Goal: Communication & Community: Answer question/provide support

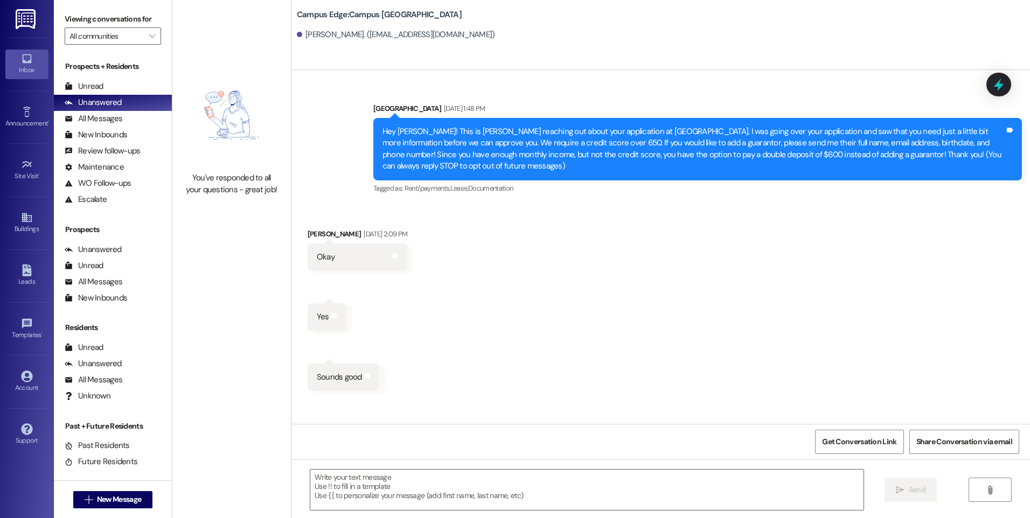
scroll to position [6426, 0]
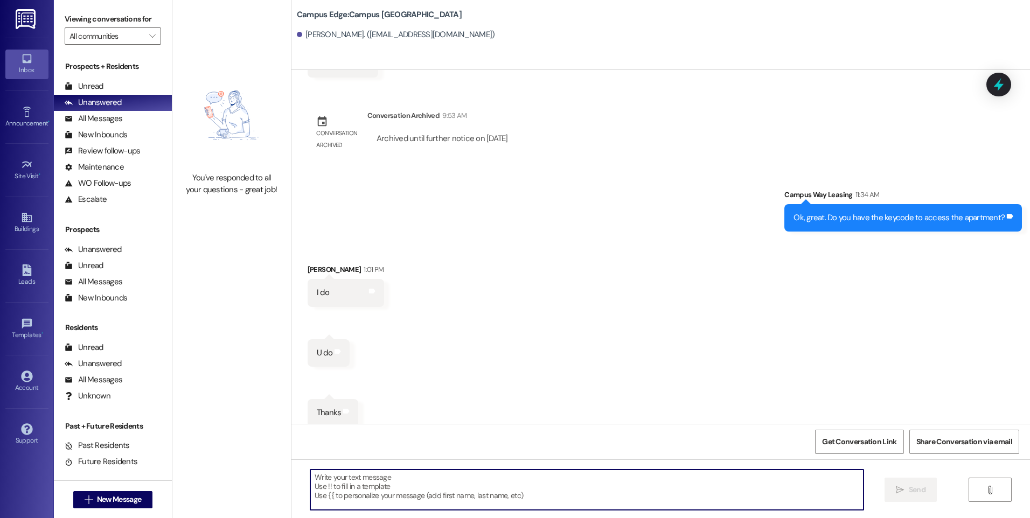
click at [534, 483] on textarea at bounding box center [586, 490] width 553 height 40
type textarea "You're welcome! :)"
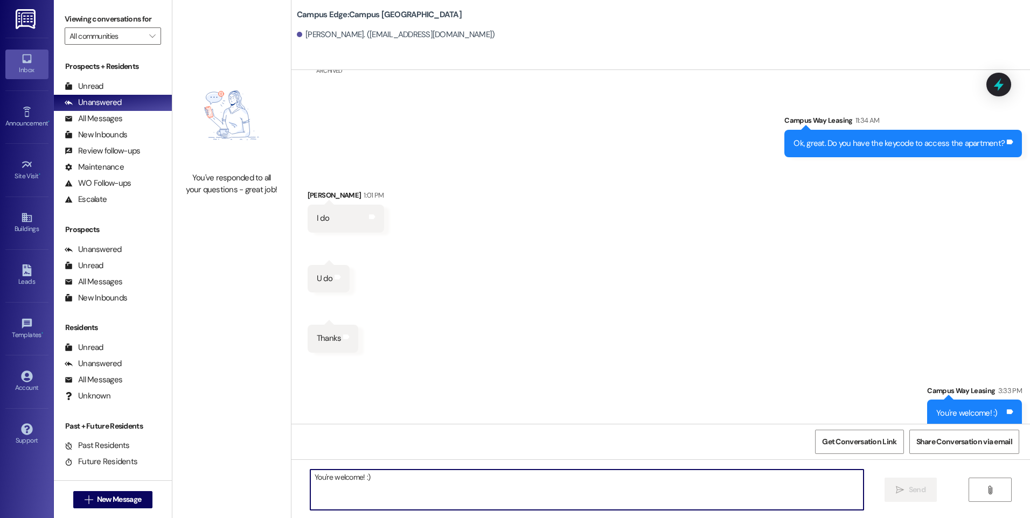
scroll to position [6501, 0]
click at [1006, 86] on icon at bounding box center [998, 84] width 18 height 18
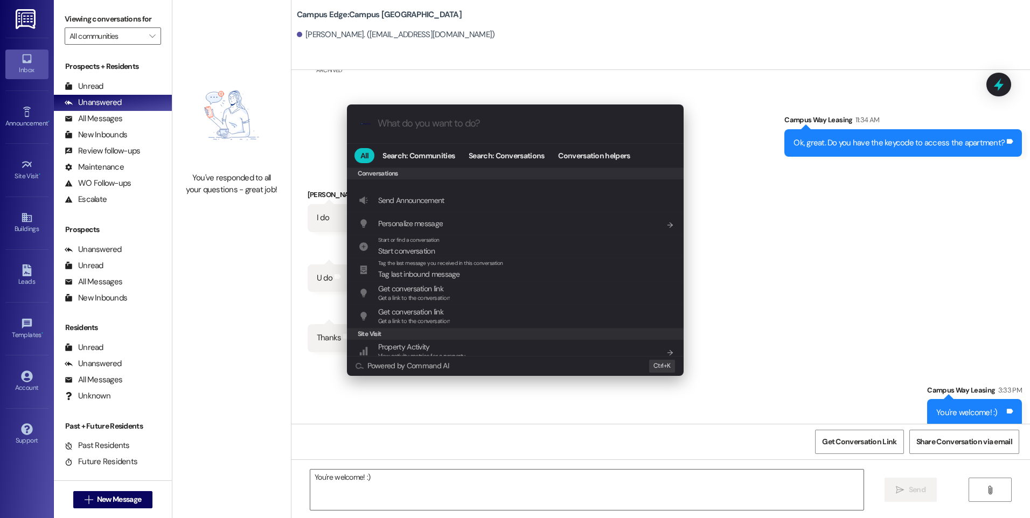
scroll to position [470, 0]
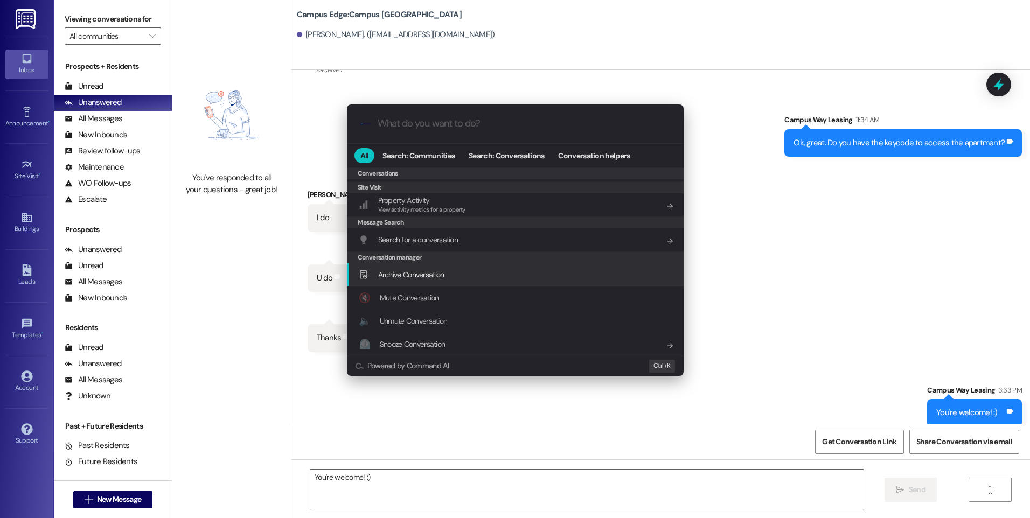
click at [431, 274] on span "Archive Conversation" at bounding box center [411, 275] width 66 height 10
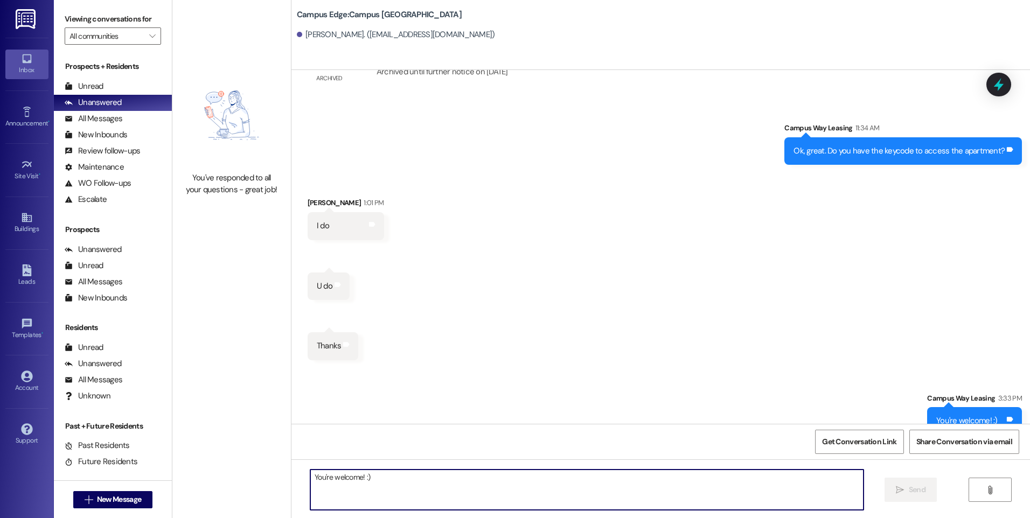
scroll to position [6501, 0]
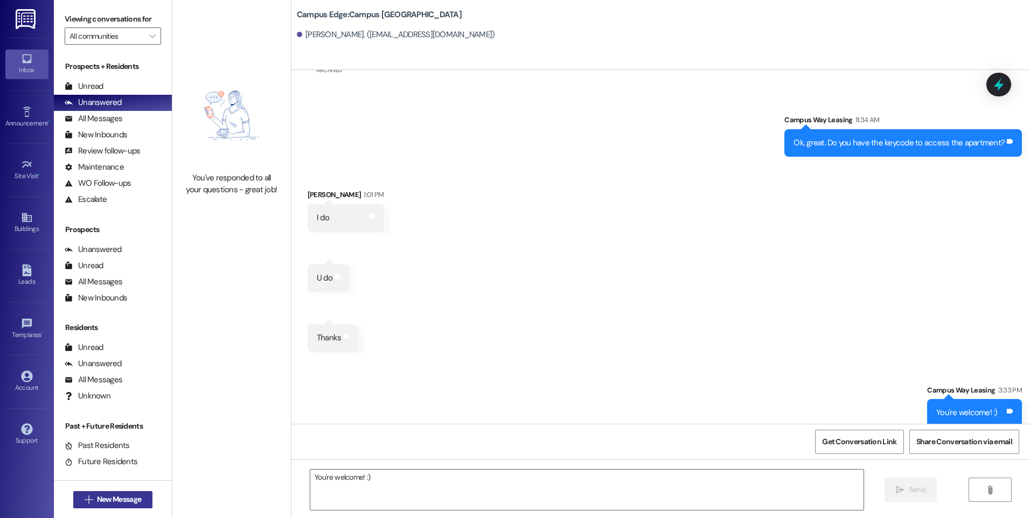
click at [127, 499] on span "New Message" at bounding box center [119, 499] width 44 height 11
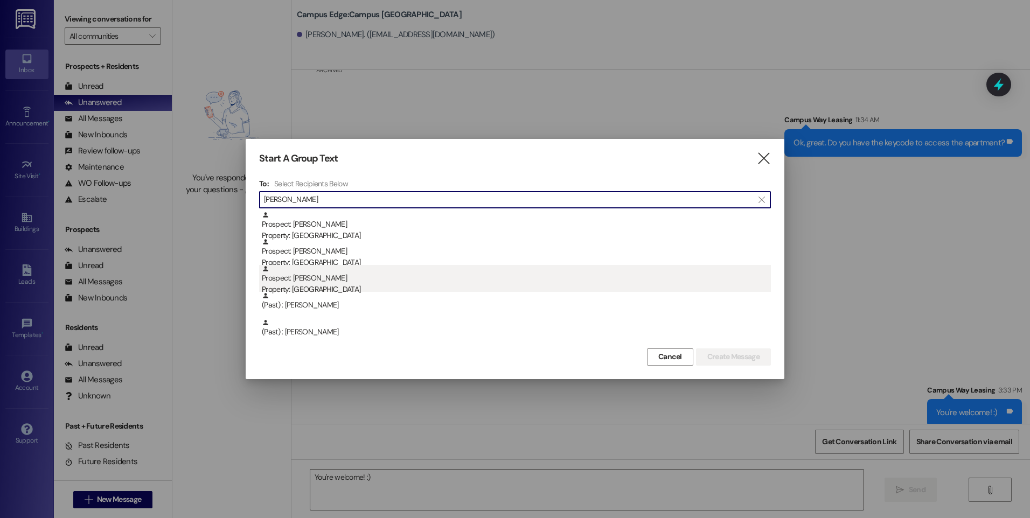
type input "[PERSON_NAME]"
click at [336, 283] on div "Prospect: [PERSON_NAME] Property: [GEOGRAPHIC_DATA]" at bounding box center [516, 280] width 509 height 31
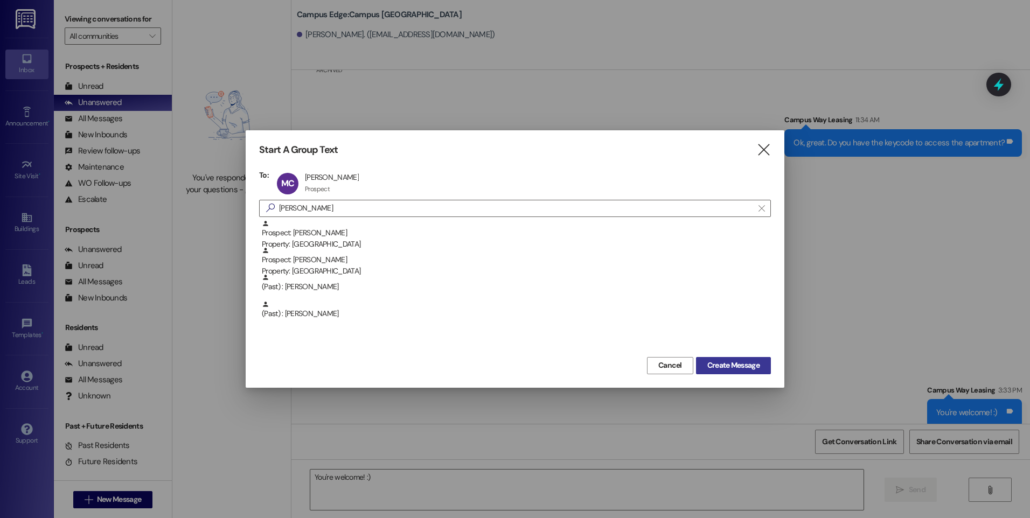
click at [722, 359] on button "Create Message" at bounding box center [733, 365] width 75 height 17
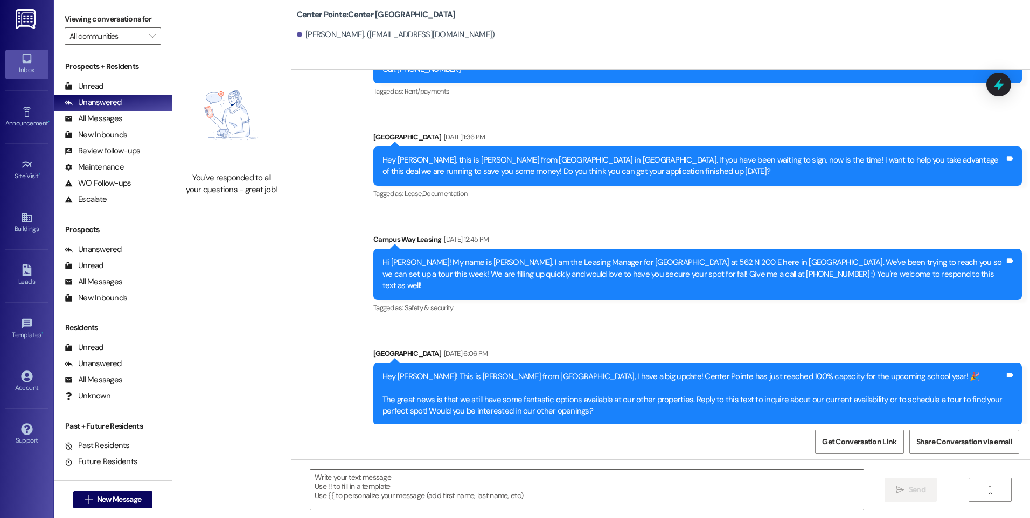
scroll to position [1036, 0]
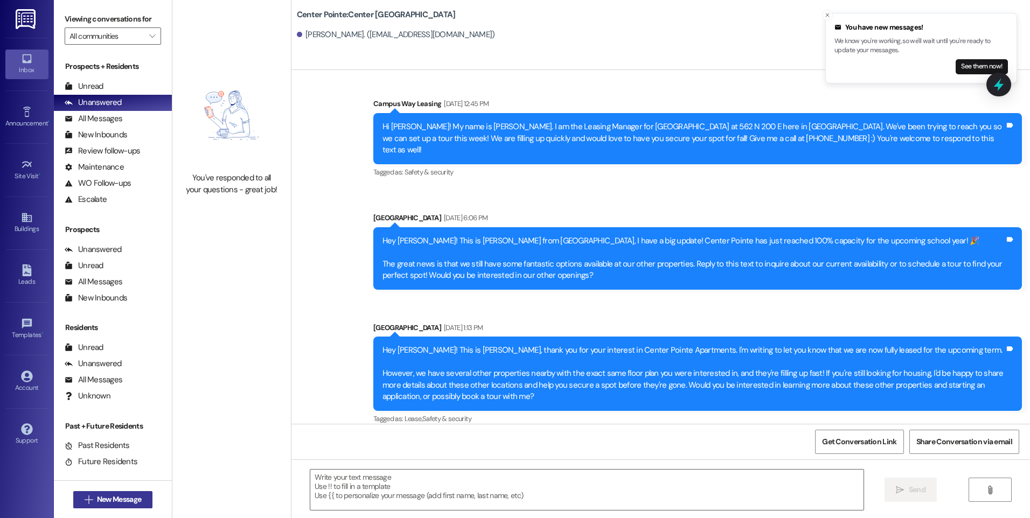
click at [97, 507] on button " New Message" at bounding box center [113, 499] width 80 height 17
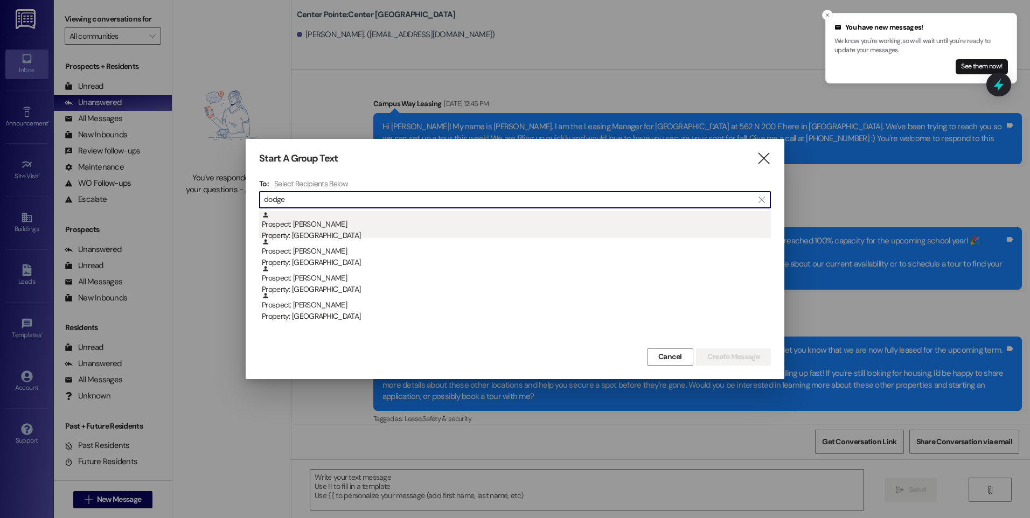
scroll to position [1, 0]
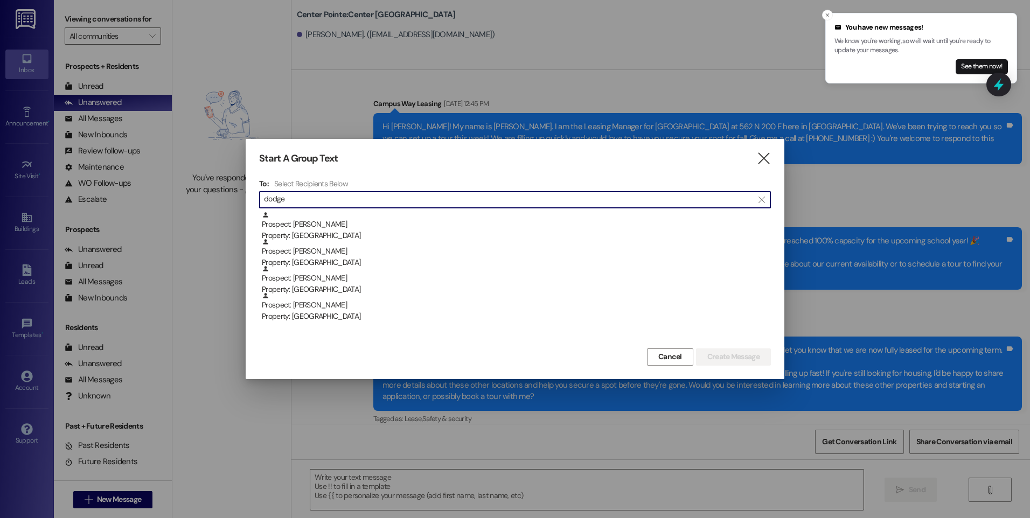
type input "dodge"
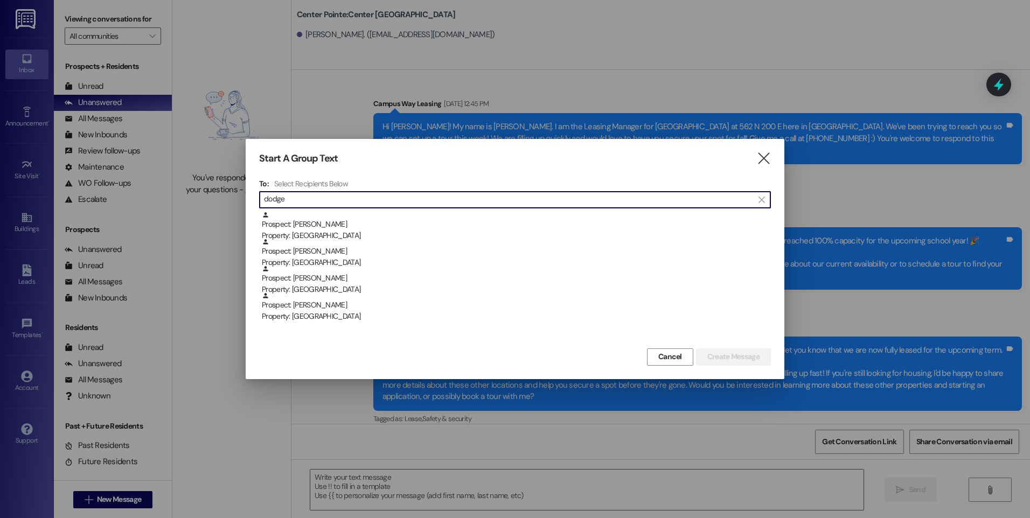
scroll to position [0, 0]
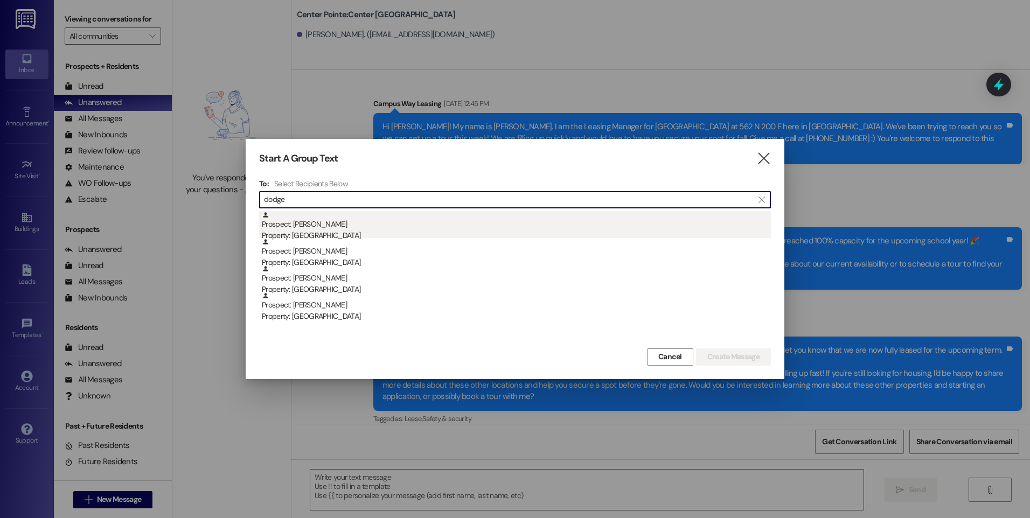
click at [324, 229] on div "Prospect: [PERSON_NAME] Property: Center Pointe" at bounding box center [516, 226] width 509 height 31
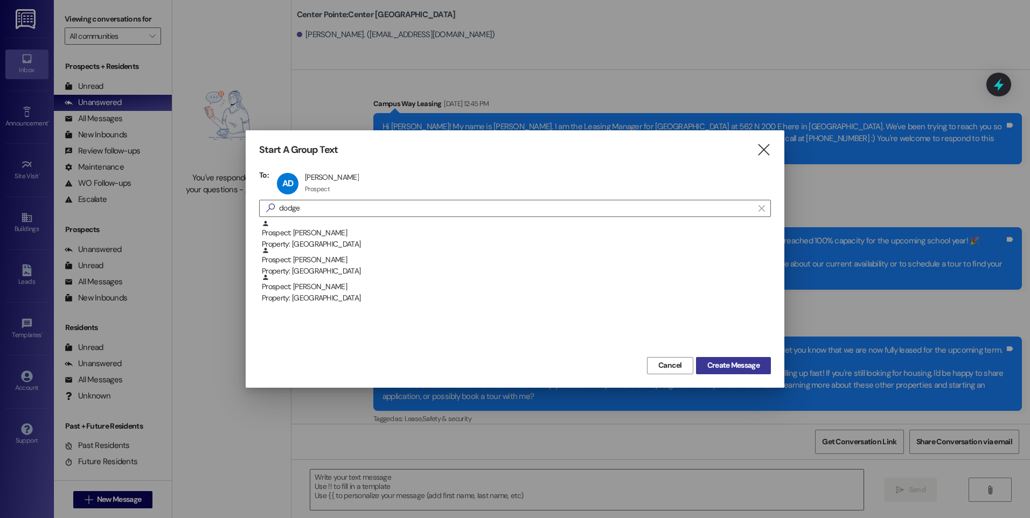
click at [724, 364] on span "Create Message" at bounding box center [733, 365] width 52 height 11
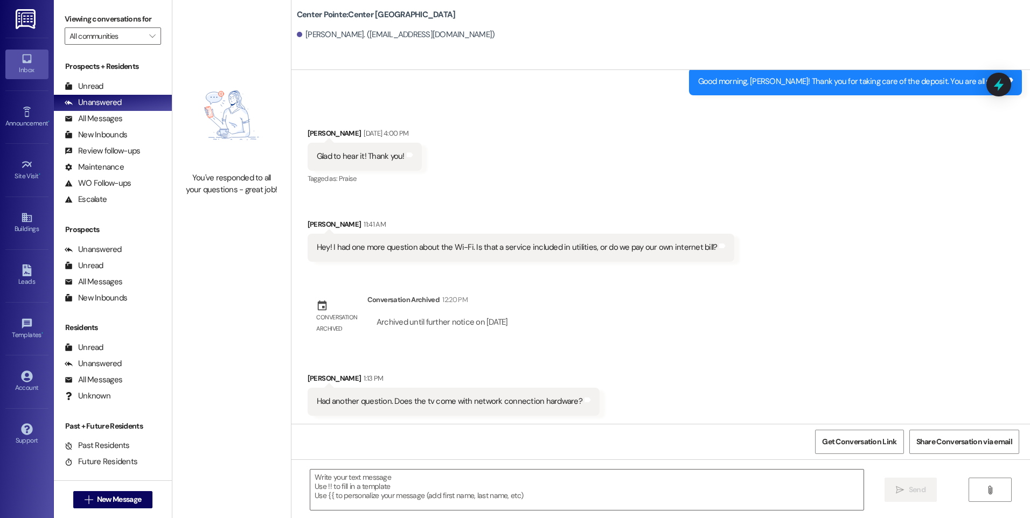
scroll to position [1767, 0]
click at [477, 483] on textarea at bounding box center [586, 490] width 553 height 40
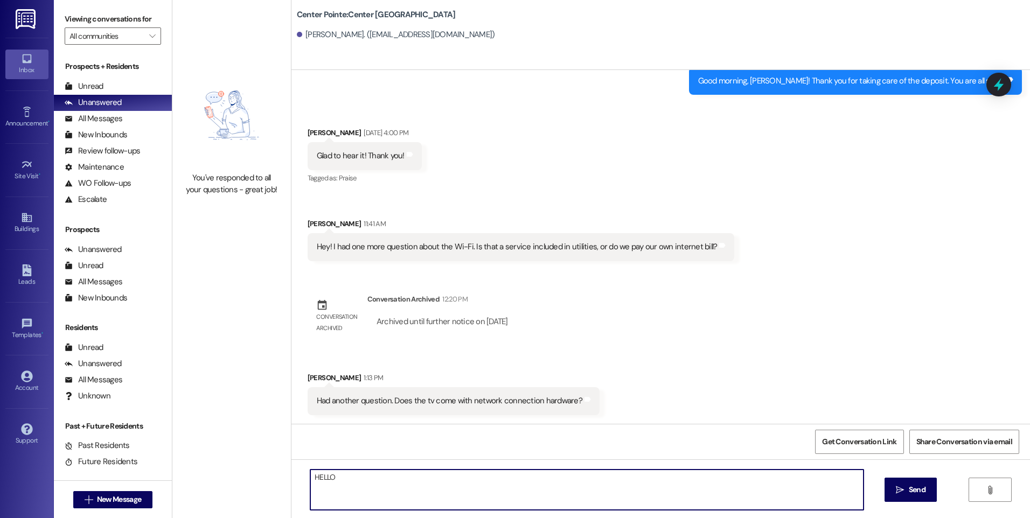
type textarea "HELLO"
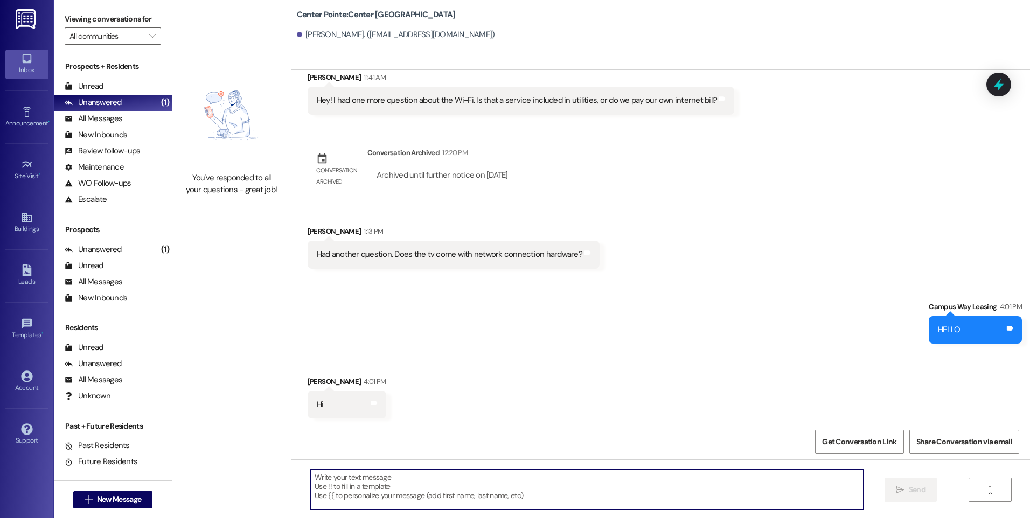
scroll to position [1916, 0]
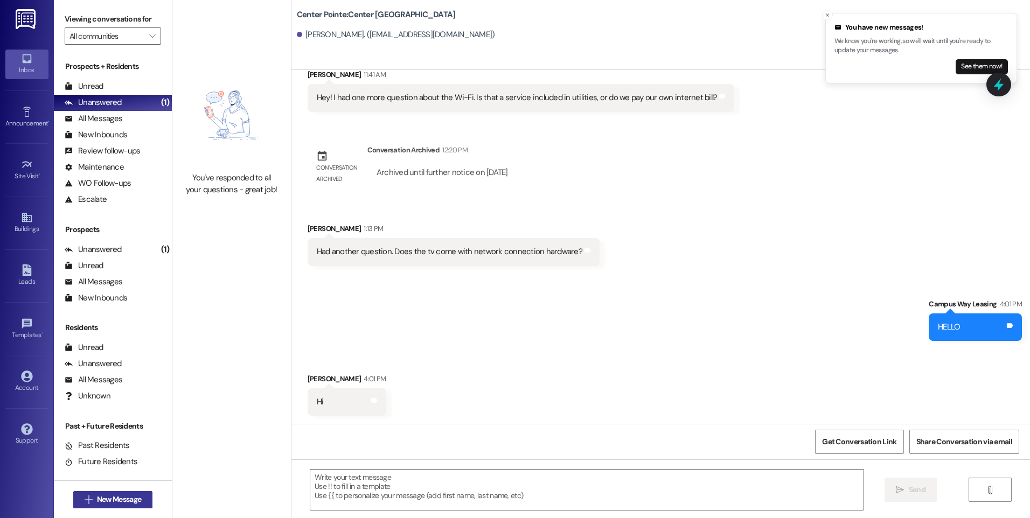
click at [116, 503] on span "New Message" at bounding box center [119, 499] width 44 height 11
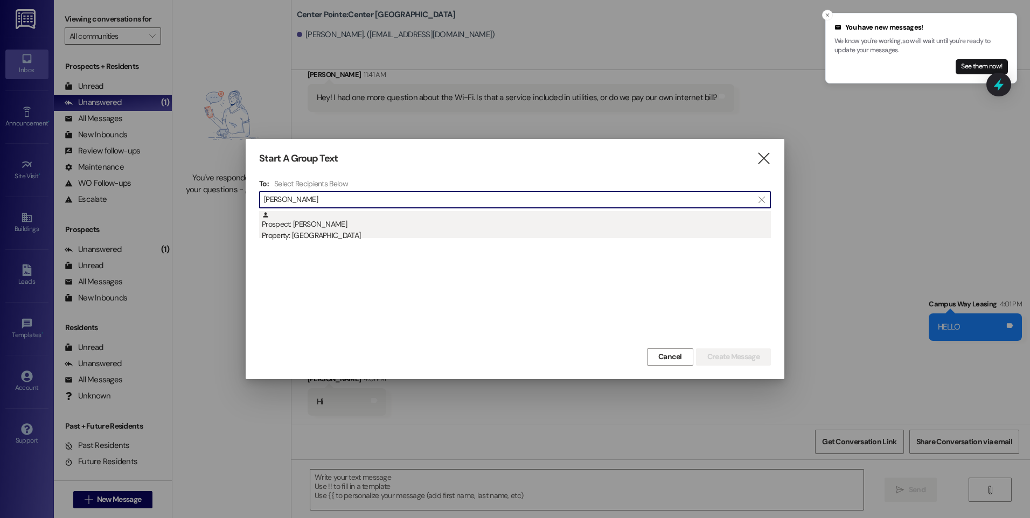
type input "[PERSON_NAME]"
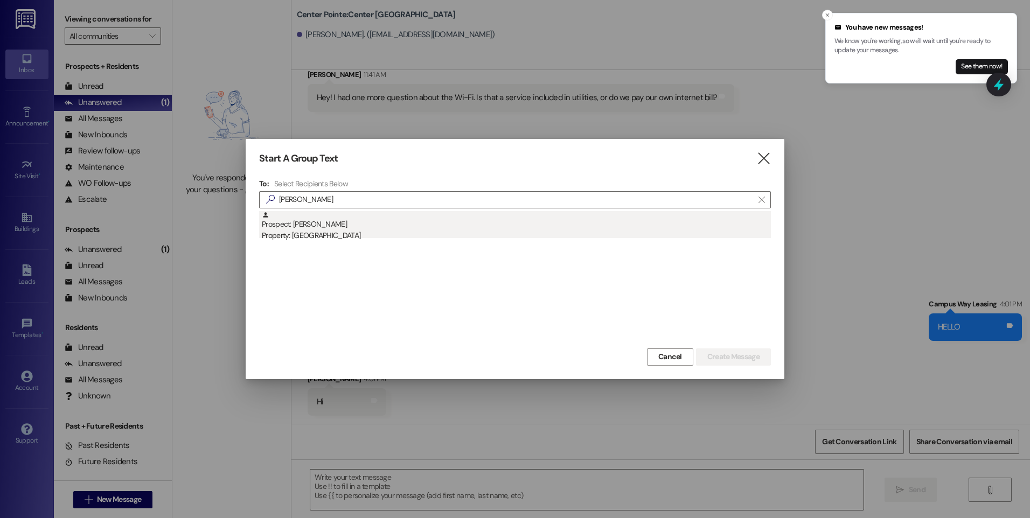
click at [303, 219] on div "Prospect: [PERSON_NAME] Property: [GEOGRAPHIC_DATA]" at bounding box center [516, 226] width 509 height 31
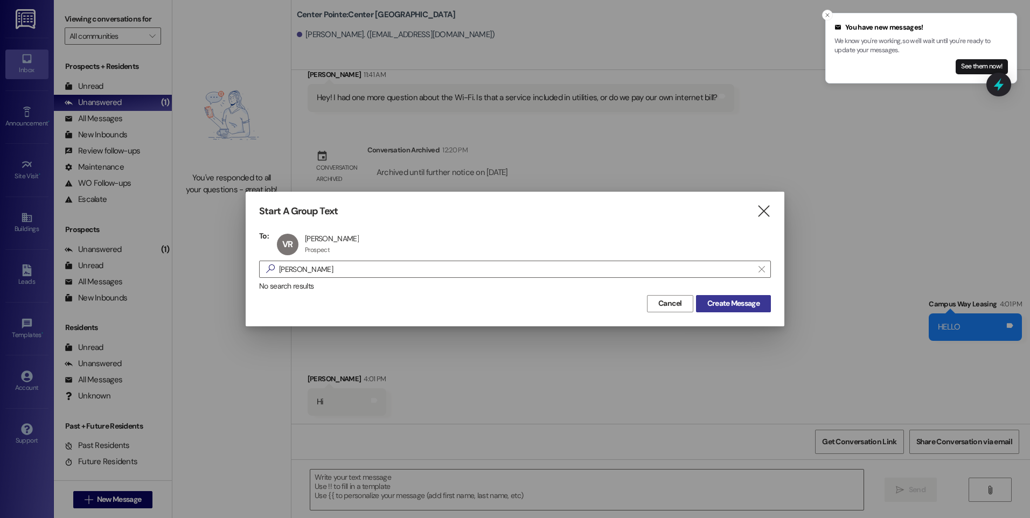
drag, startPoint x: 726, startPoint y: 296, endPoint x: 722, endPoint y: 305, distance: 10.6
click at [725, 298] on button "Create Message" at bounding box center [733, 303] width 75 height 17
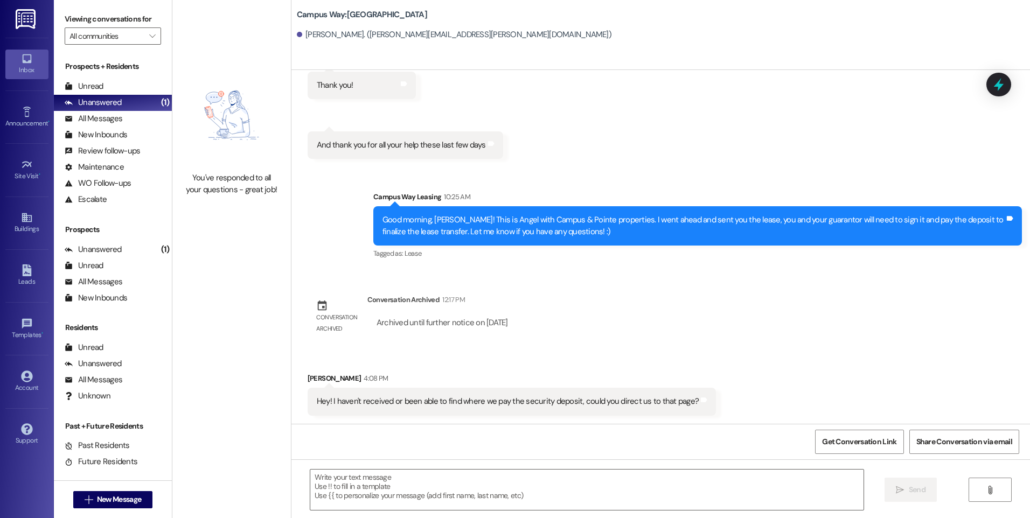
scroll to position [1171, 0]
click at [477, 488] on textarea at bounding box center [586, 490] width 553 height 40
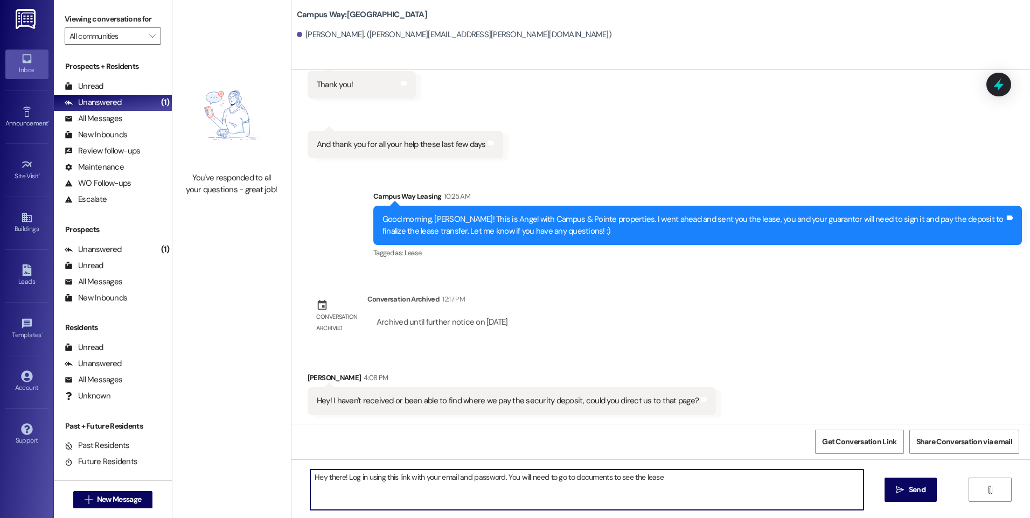
paste textarea "[URL][DOMAIN_NAME]"
type textarea "Hey there! Log in using this link with your email and password. You will need t…"
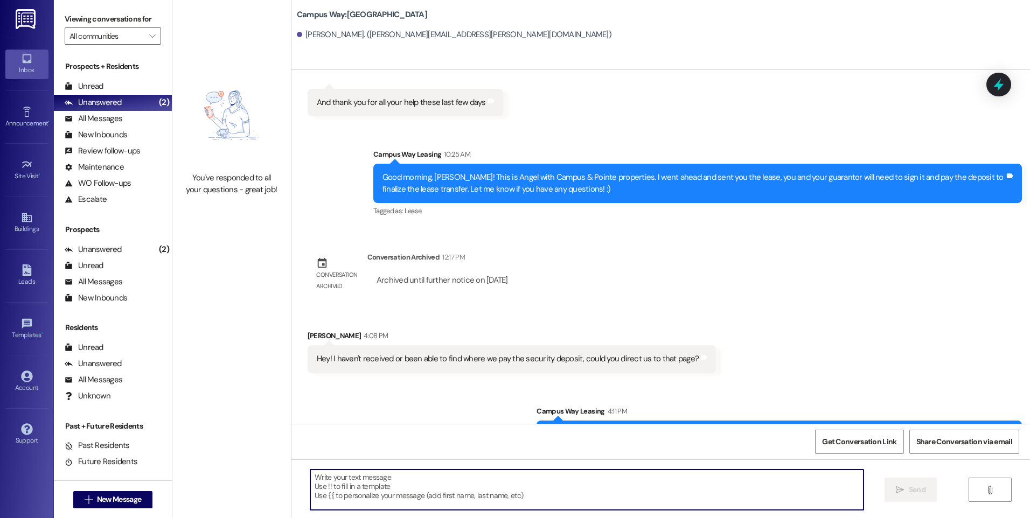
scroll to position [1246, 0]
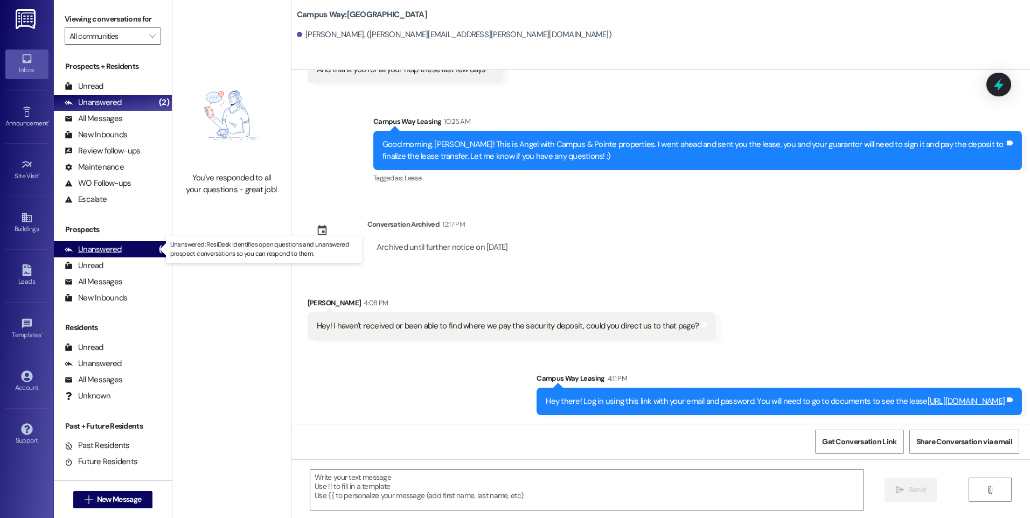
click at [110, 247] on div "Unanswered" at bounding box center [93, 249] width 57 height 11
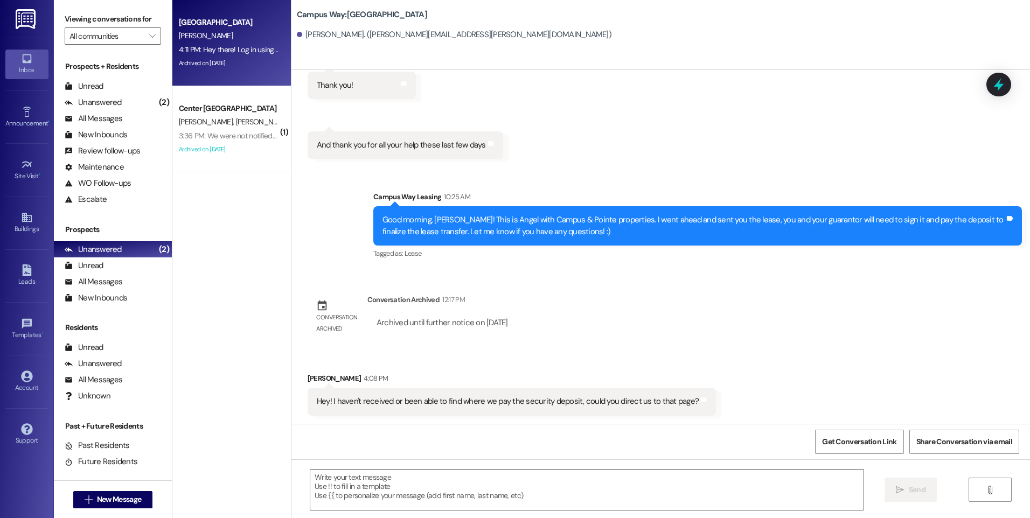
scroll to position [1262, 0]
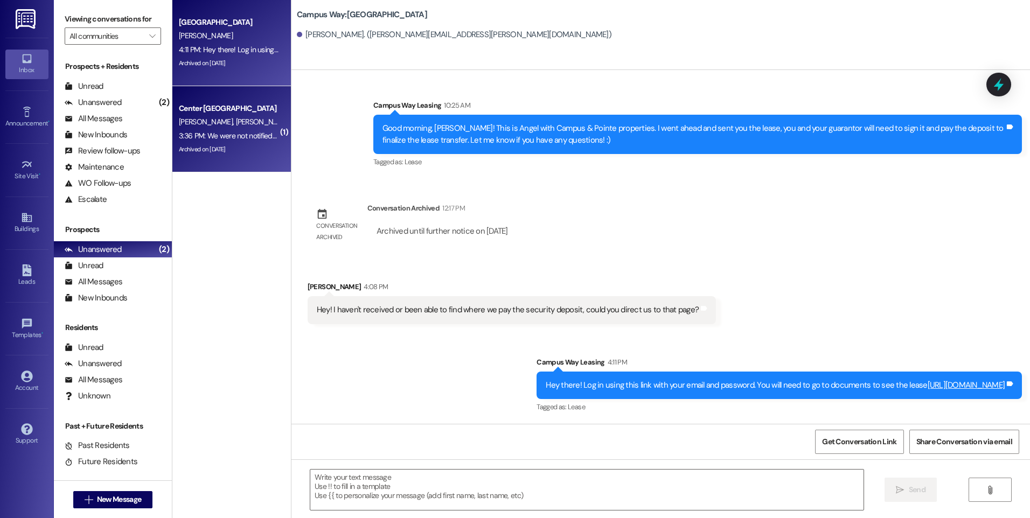
click at [202, 131] on div "3:36 PM: We were not notified that there were room assignments. [PERSON_NAME] o…" at bounding box center [458, 136] width 558 height 10
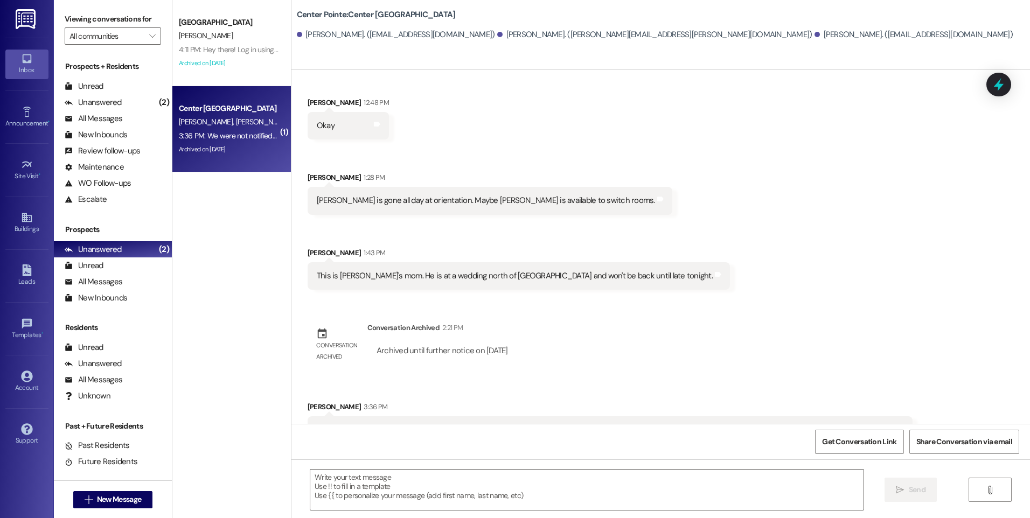
scroll to position [647, 0]
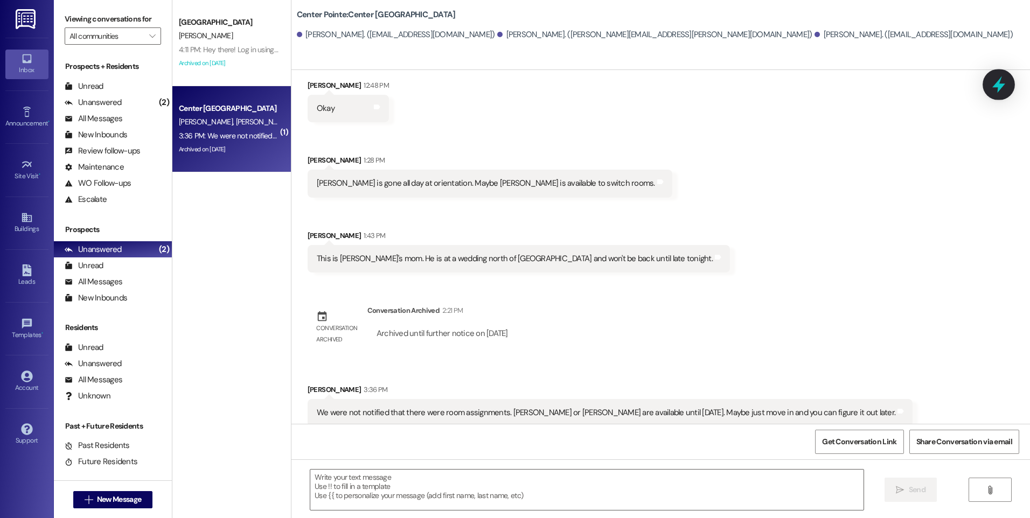
click at [995, 86] on icon at bounding box center [998, 84] width 13 height 17
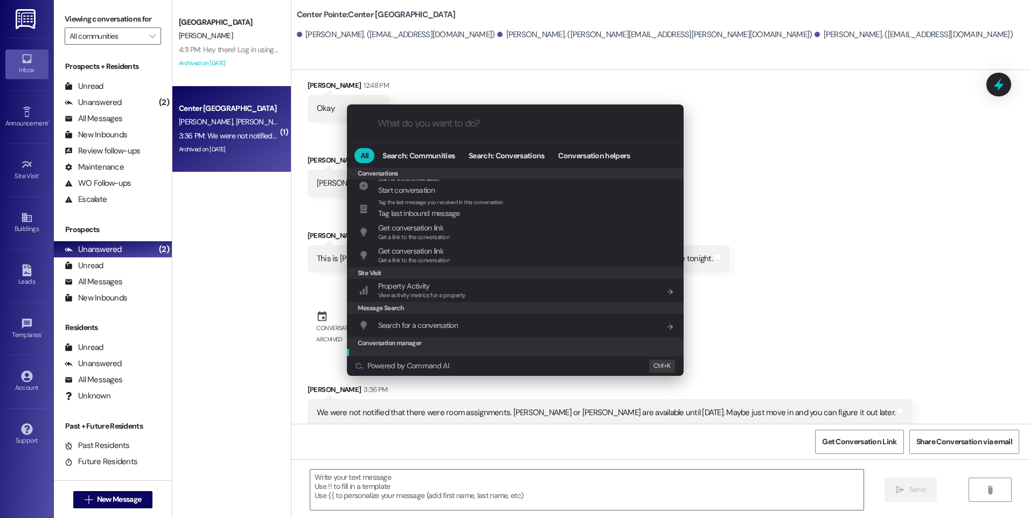
scroll to position [470, 0]
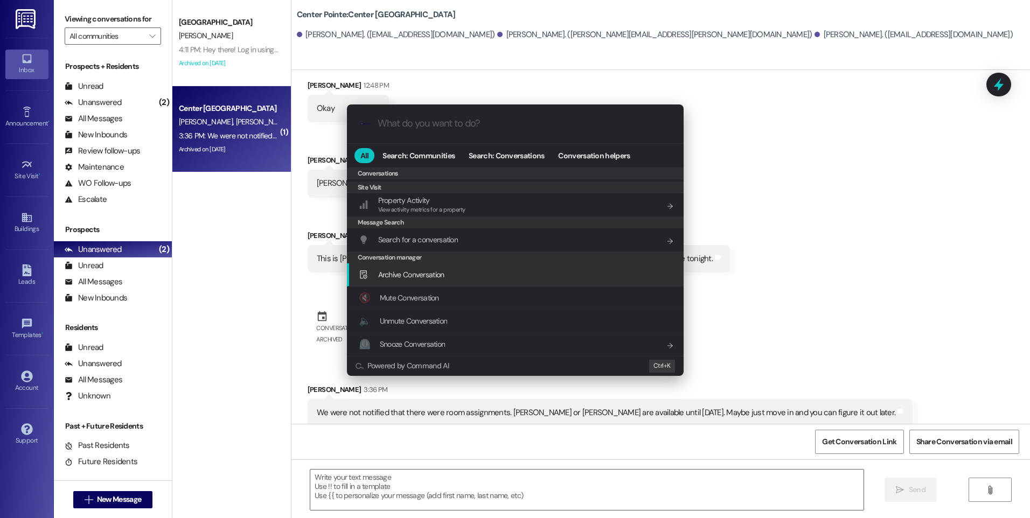
click at [435, 271] on span "Archive Conversation" at bounding box center [411, 275] width 66 height 10
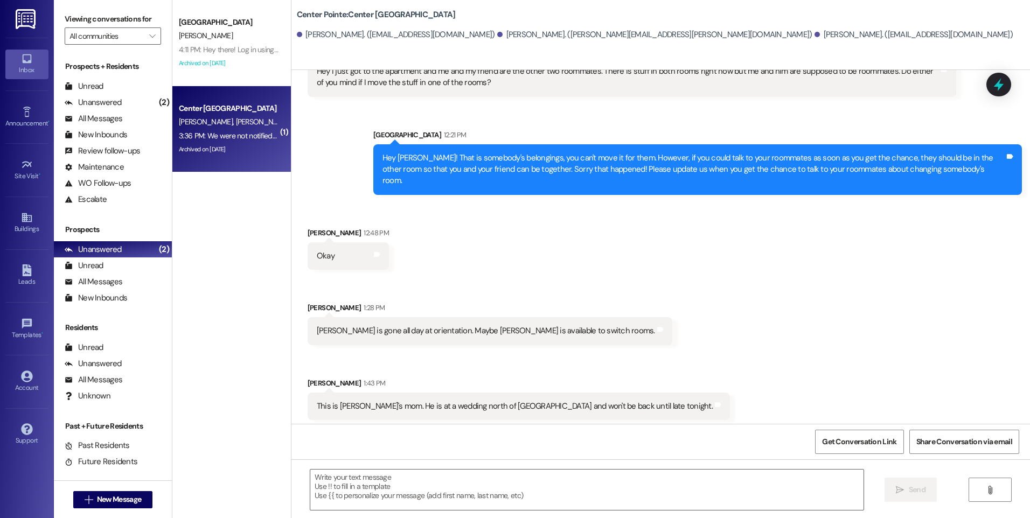
scroll to position [486, 0]
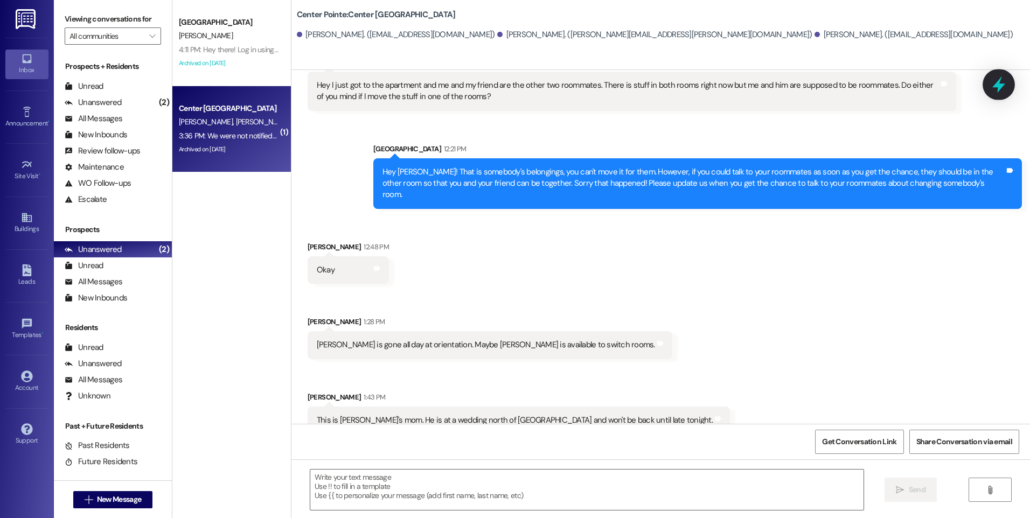
click at [1000, 86] on icon at bounding box center [998, 84] width 13 height 17
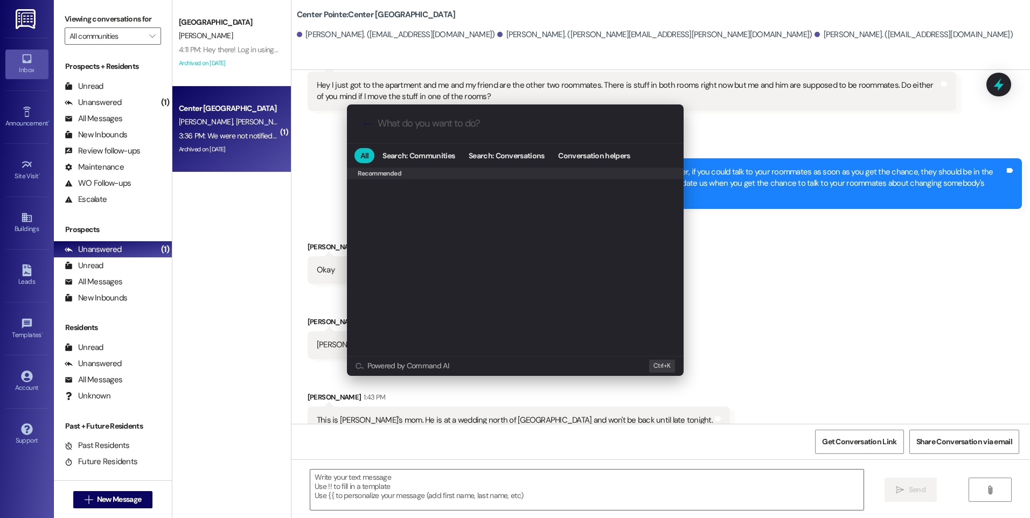
scroll to position [0, 0]
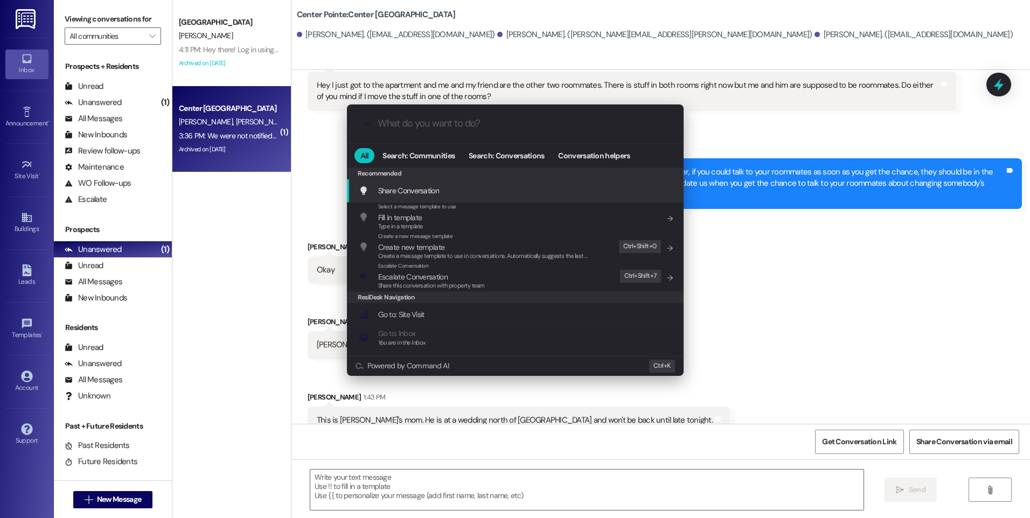
click at [233, 43] on div ".cls-1{fill:#0a055f;}.cls-2{fill:#0cc4c4;} resideskLogoBlueOrange All Search: C…" at bounding box center [515, 259] width 1030 height 518
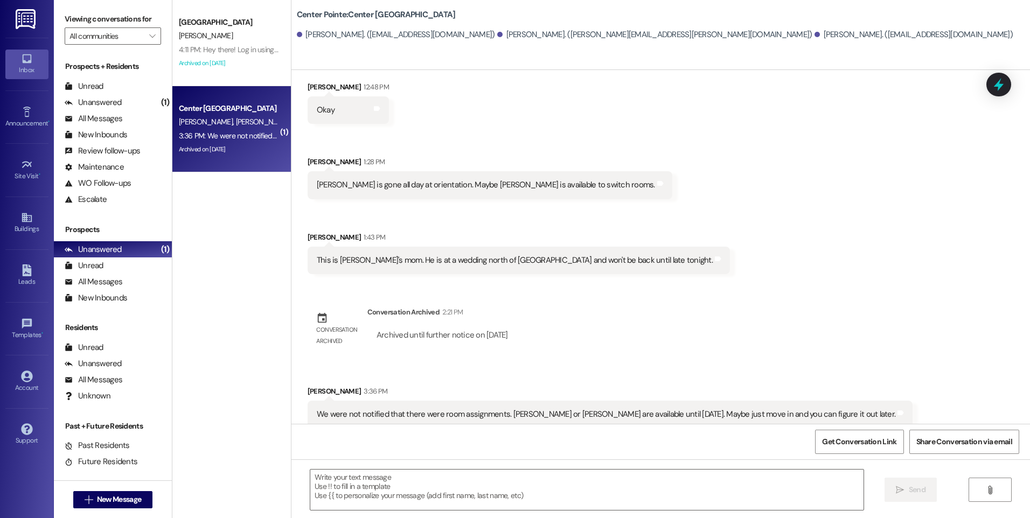
scroll to position [647, 0]
click at [996, 83] on icon at bounding box center [998, 84] width 13 height 17
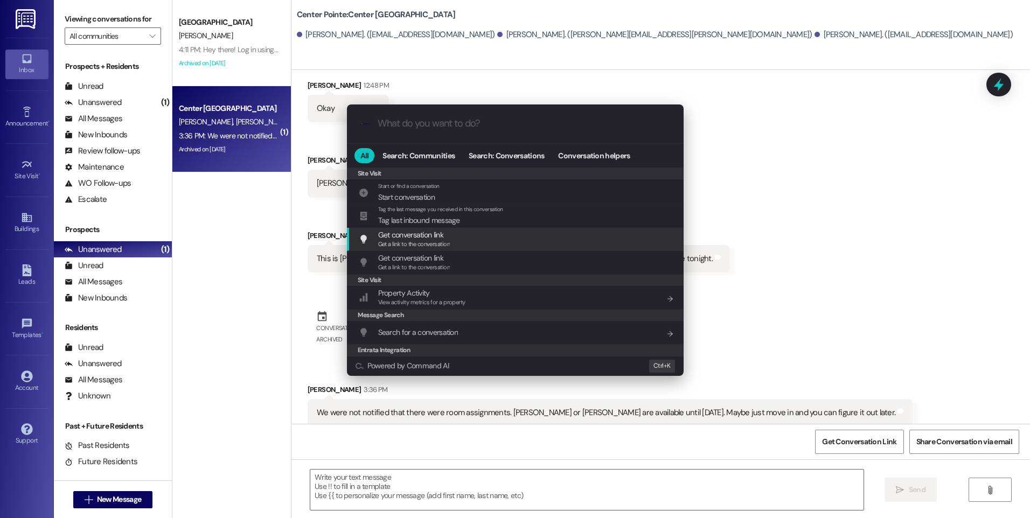
scroll to position [505, 0]
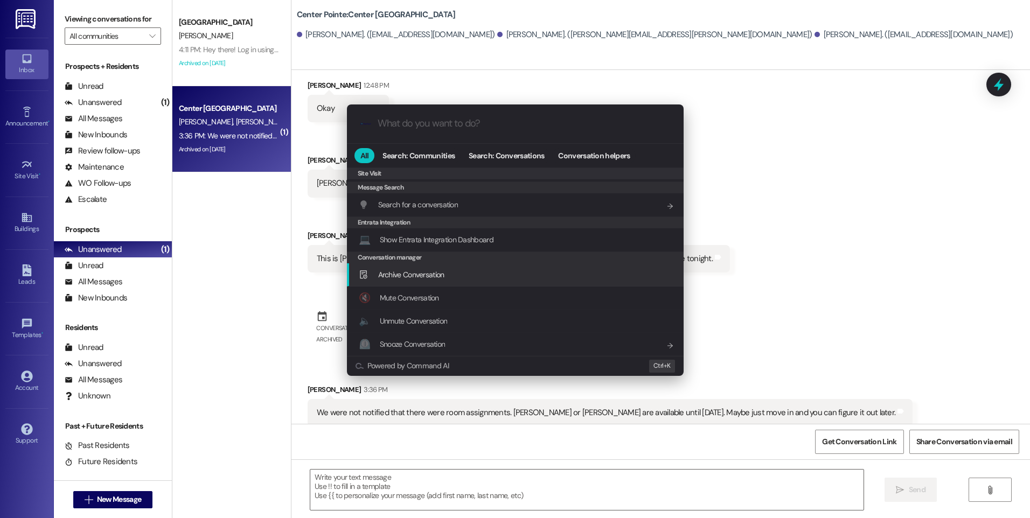
click at [425, 276] on span "Archive Conversation" at bounding box center [411, 275] width 66 height 10
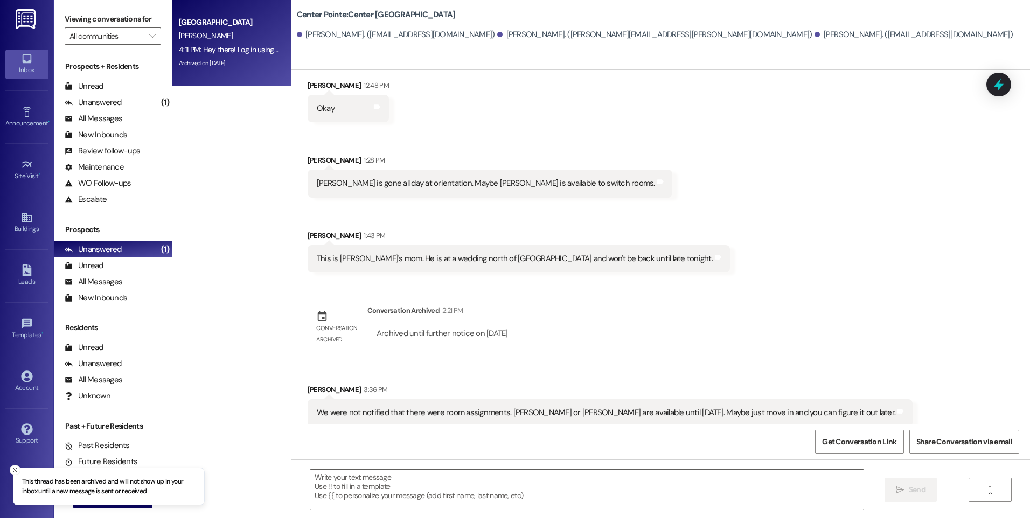
click at [193, 47] on div "4:11 PM: Hey there! Log in using this link with your email and password. You wi…" at bounding box center [401, 50] width 445 height 10
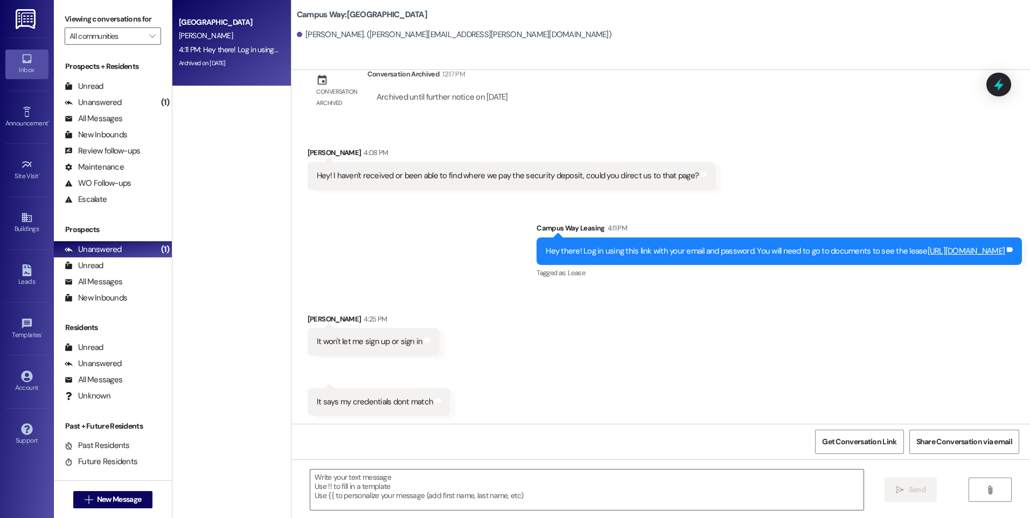
scroll to position [1396, 0]
click at [518, 465] on div " Send " at bounding box center [660, 499] width 738 height 81
click at [516, 471] on textarea at bounding box center [586, 490] width 553 height 40
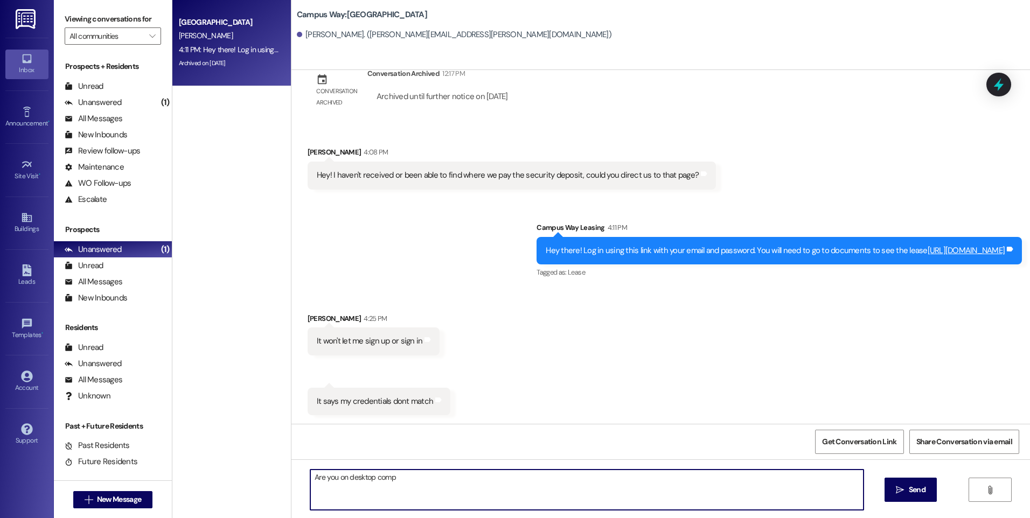
type textarea "Are you on desktop computer?"
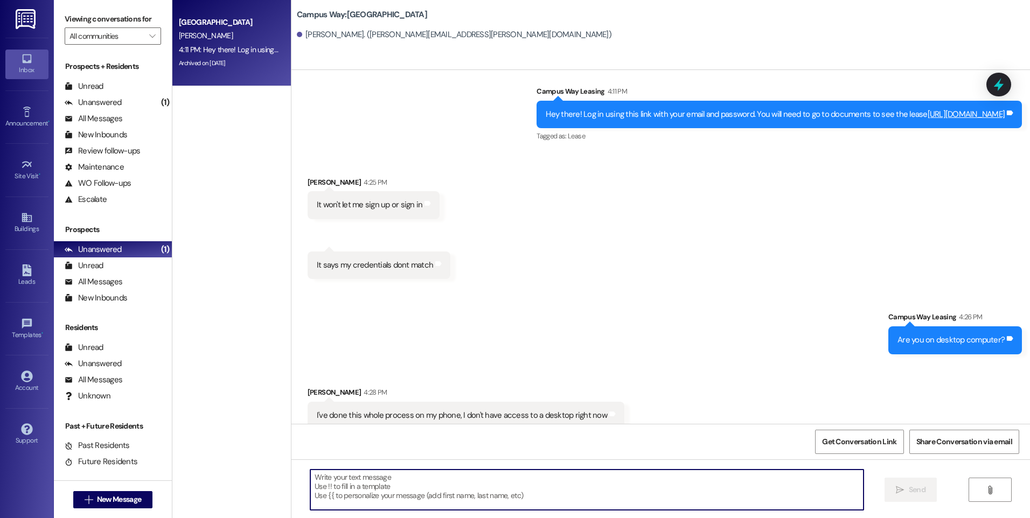
scroll to position [1547, 0]
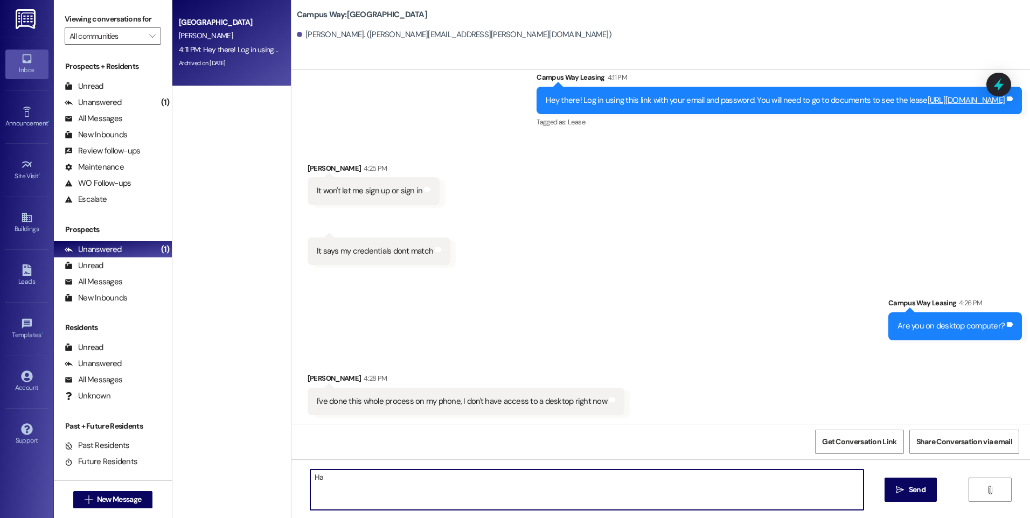
type textarea "H"
type textarea "A"
type textarea "Ok, are you on the app or just on your browser?"
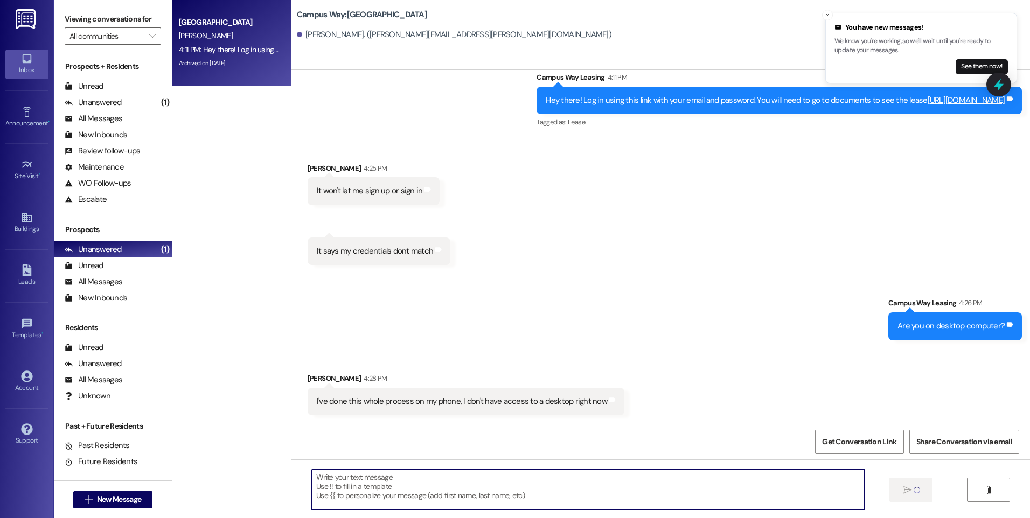
scroll to position [1546, 0]
type textarea "Y"
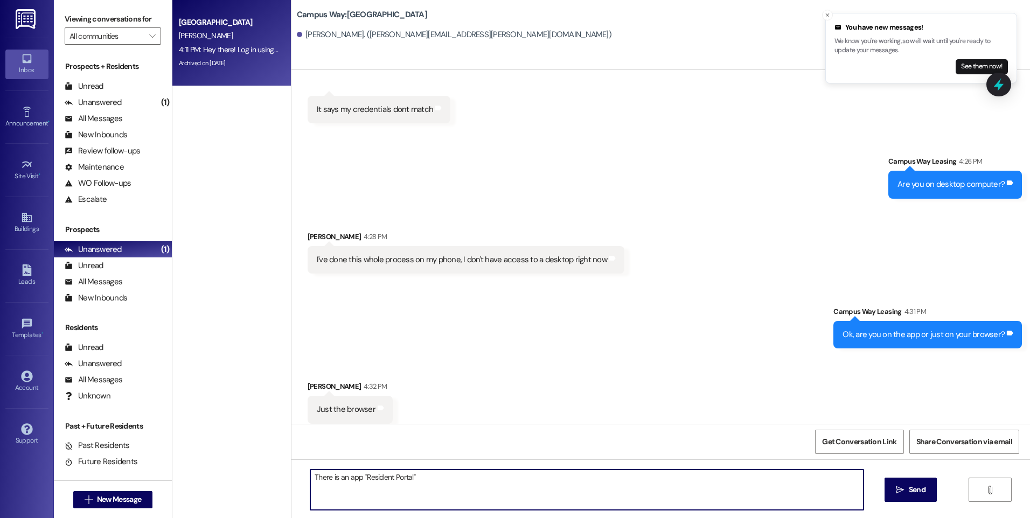
scroll to position [1696, 0]
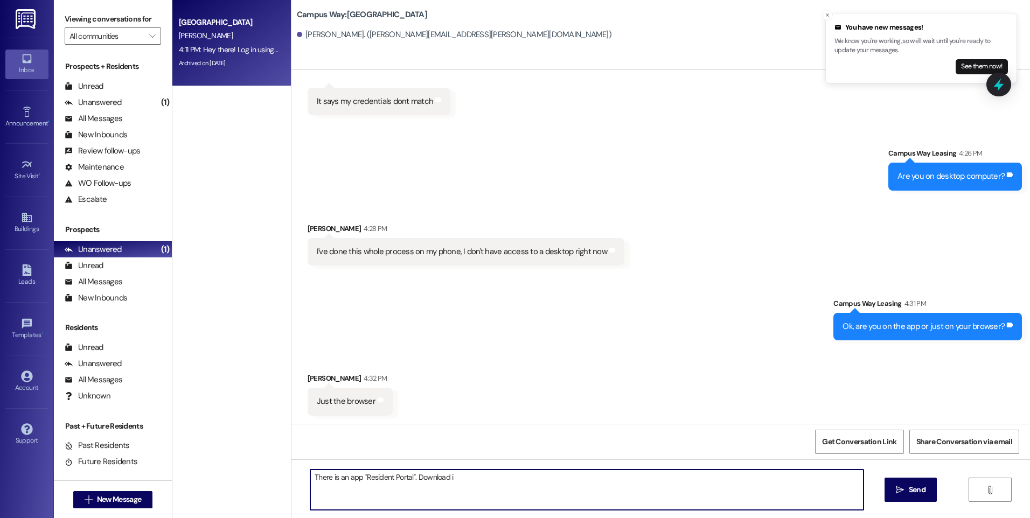
type textarea "There is an app "Resident Portal". Download it"
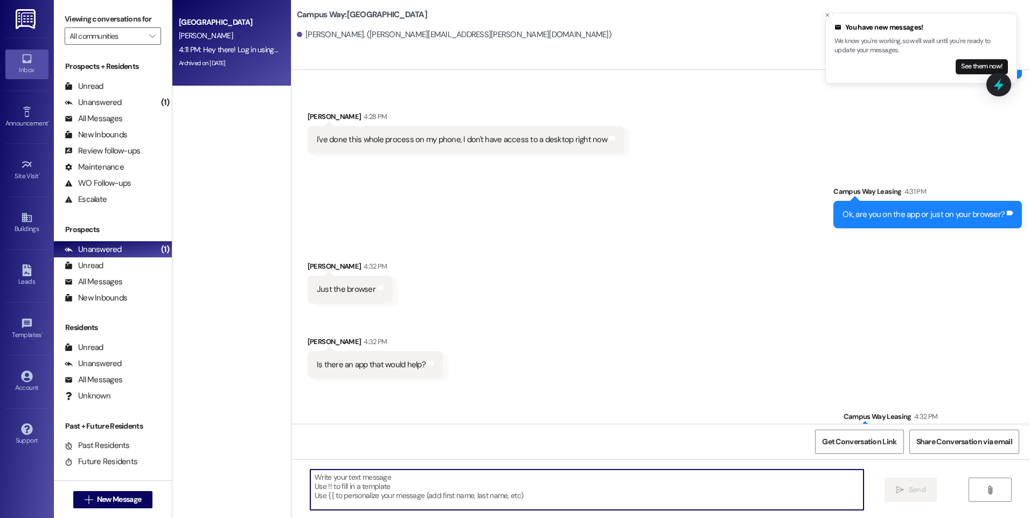
scroll to position [1847, 0]
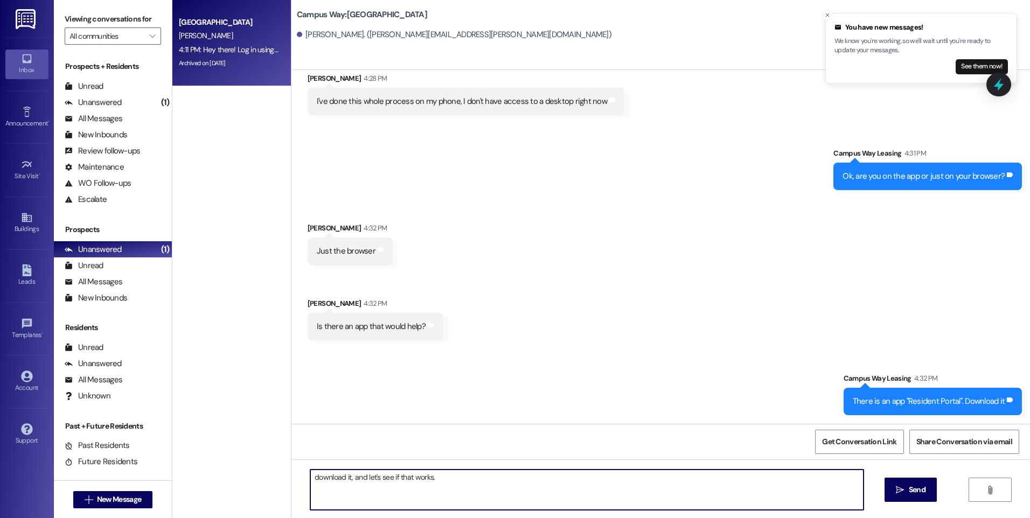
click at [310, 478] on textarea "download it, and let's see if that works." at bounding box center [586, 490] width 553 height 40
type textarea "....download it, and let's see if that works."
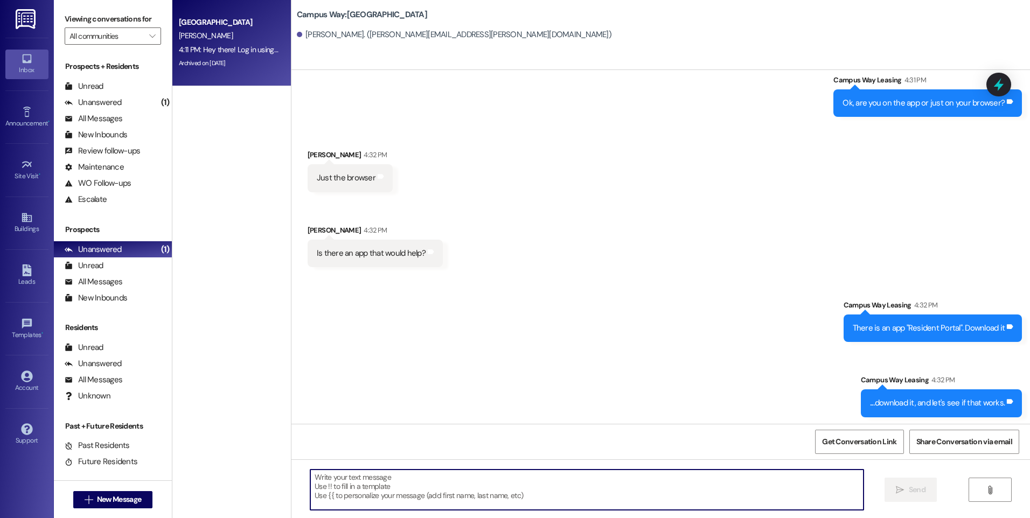
scroll to position [1922, 0]
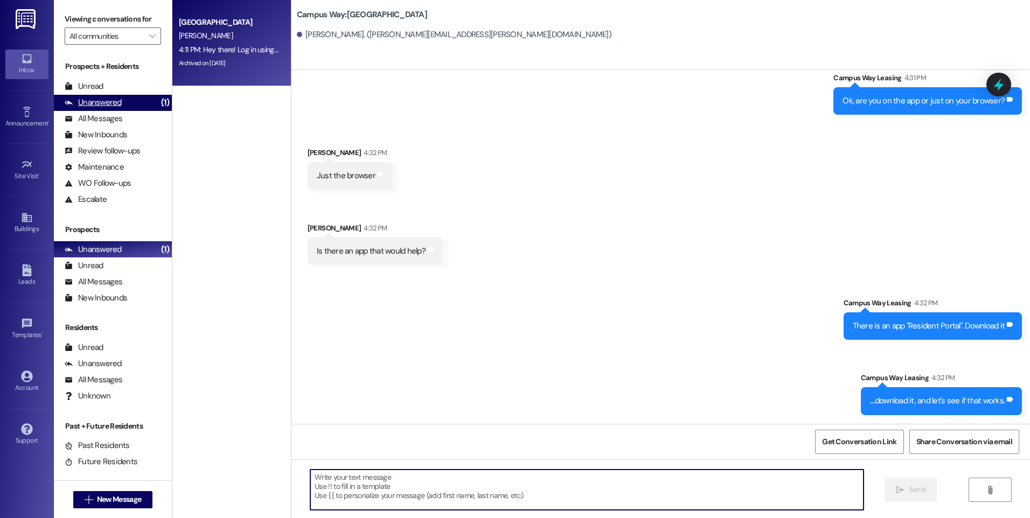
click at [111, 105] on div "Unanswered" at bounding box center [93, 102] width 57 height 11
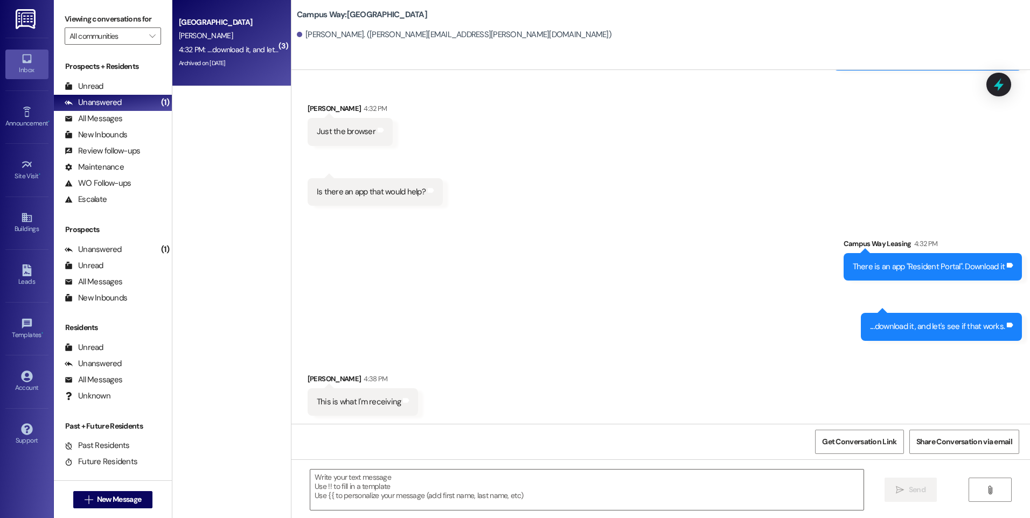
scroll to position [2254, 0]
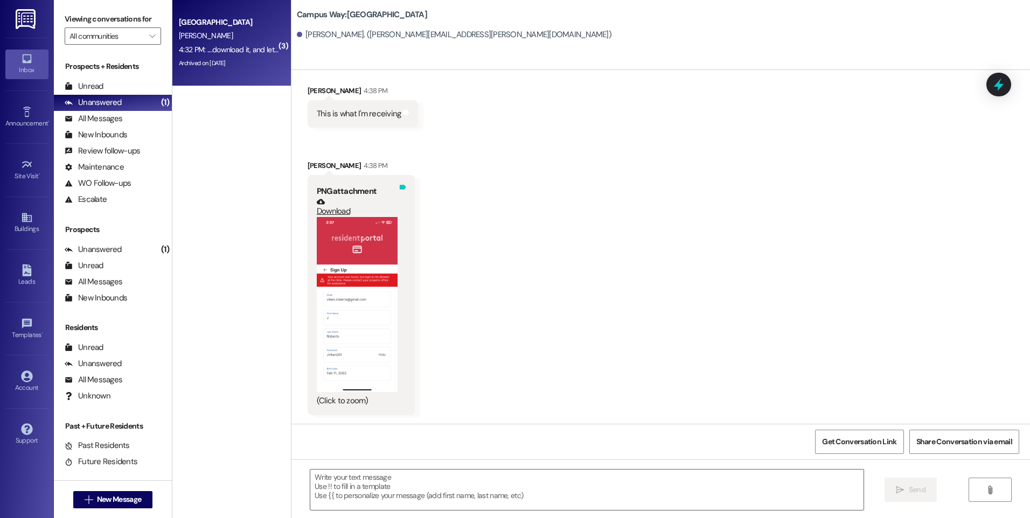
click at [399, 277] on div "Tags and notes" at bounding box center [403, 294] width 8 height 223
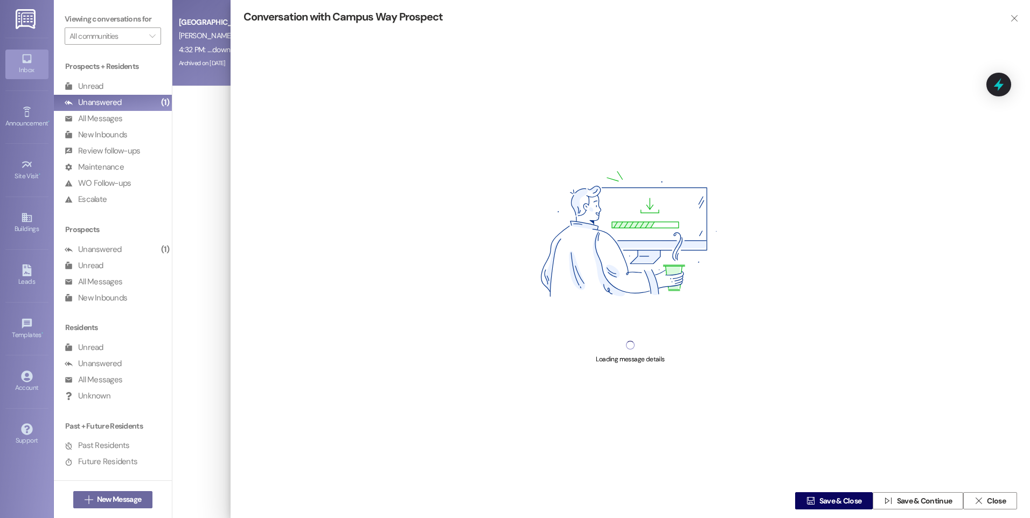
click at [360, 268] on div "Loading message details" at bounding box center [629, 249] width 773 height 445
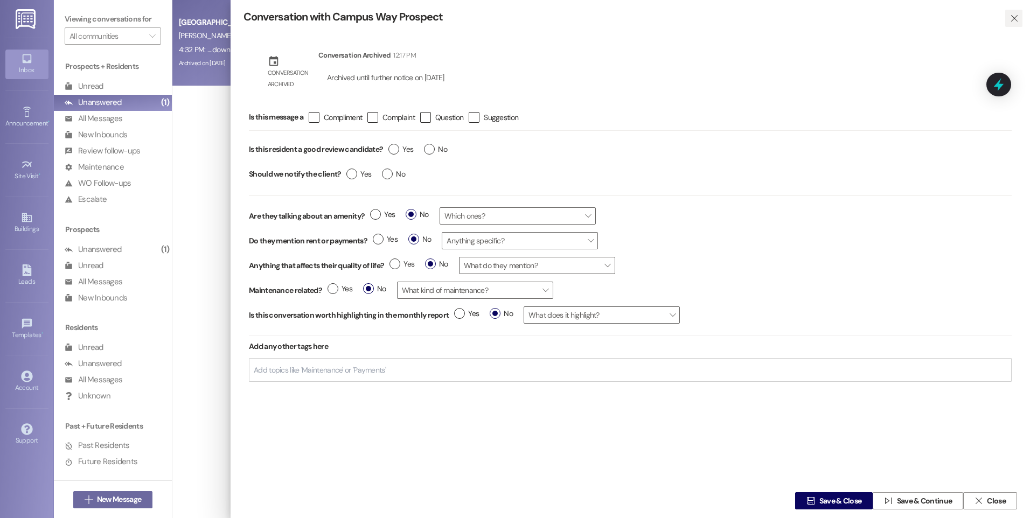
click at [1016, 19] on icon "" at bounding box center [1014, 18] width 8 height 9
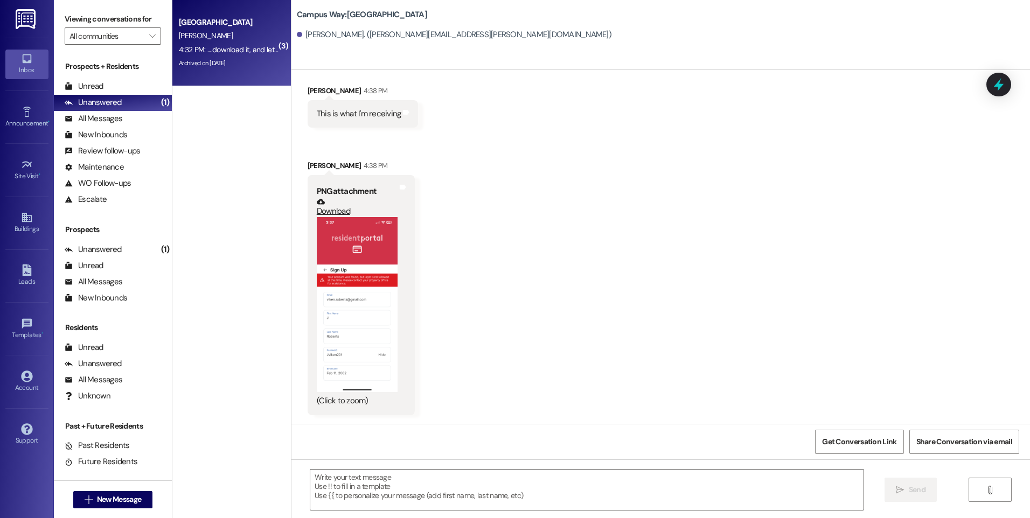
scroll to position [2239, 0]
click at [352, 268] on button "Zoom image" at bounding box center [357, 304] width 81 height 175
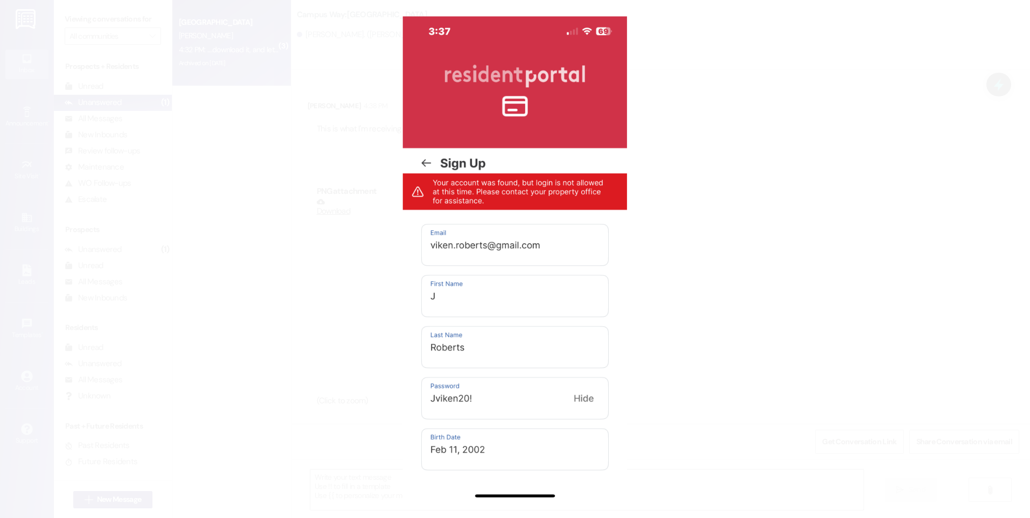
click at [286, 233] on button "Unzoom image" at bounding box center [515, 259] width 1030 height 518
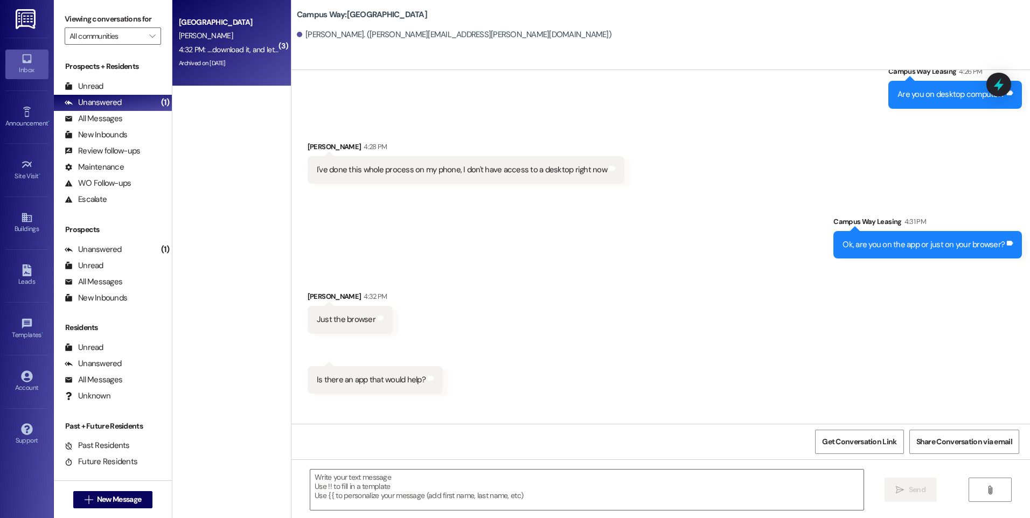
scroll to position [1755, 0]
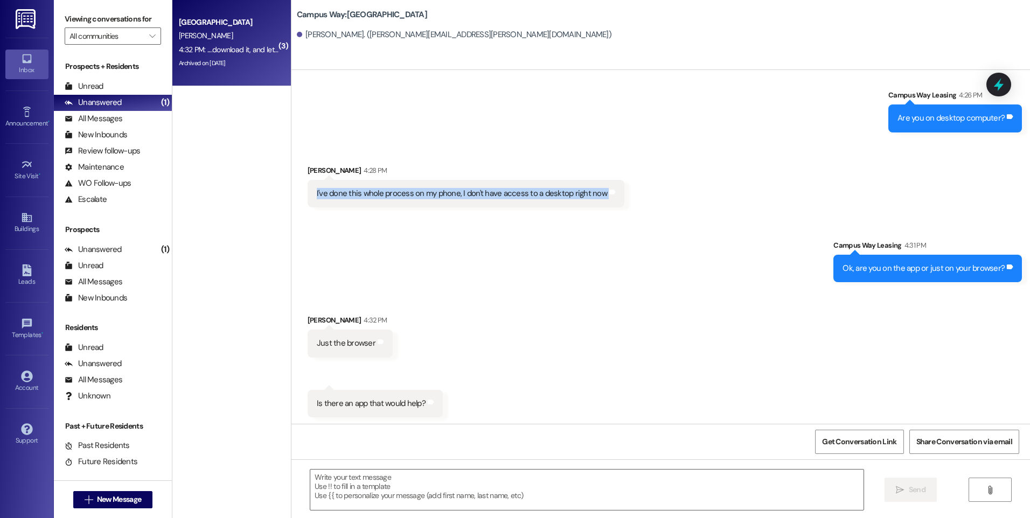
drag, startPoint x: 303, startPoint y: 187, endPoint x: 657, endPoint y: 228, distance: 356.1
click at [657, 228] on div "Sent via SMS Campus Way Leasing [DATE] at 12:09 PM Hi there! This is Angel with…" at bounding box center [660, 247] width 738 height 354
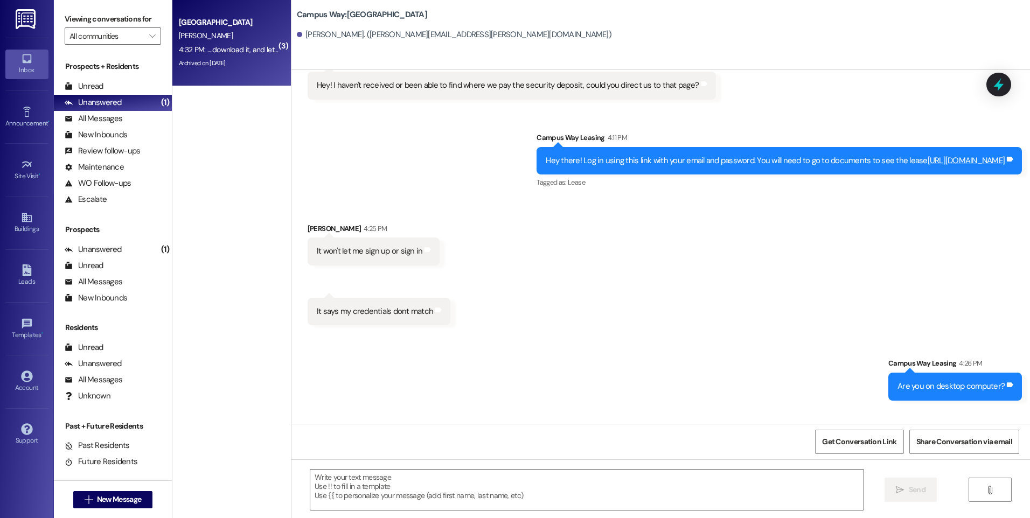
scroll to position [1485, 0]
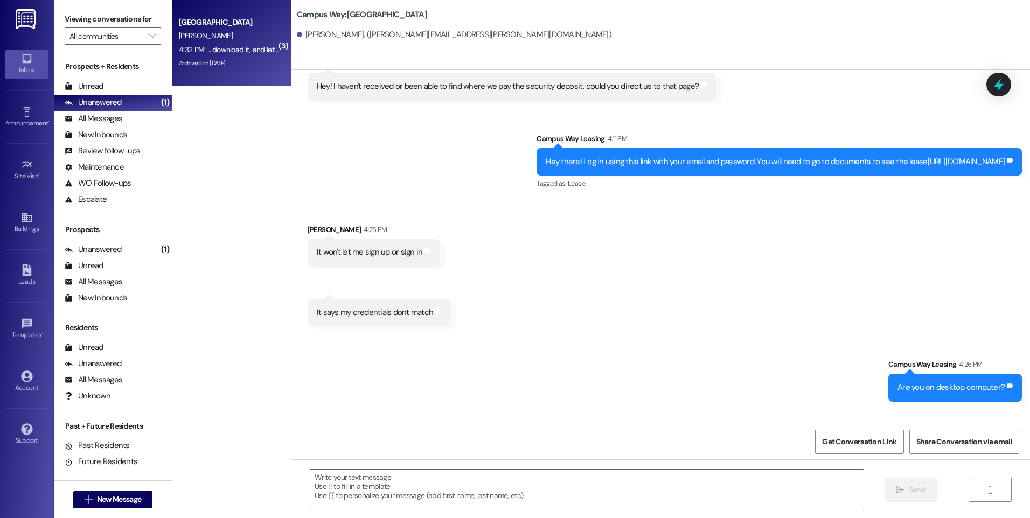
click at [927, 159] on link "[URL][DOMAIN_NAME]" at bounding box center [966, 161] width 78 height 11
drag, startPoint x: 295, startPoint y: 244, endPoint x: 507, endPoint y: 273, distance: 214.2
click at [507, 273] on div "Received via SMS [PERSON_NAME] 4:25 PM It won't let me sign up or sign in Tags …" at bounding box center [660, 267] width 738 height 135
click at [609, 233] on div "Received via SMS [PERSON_NAME] 4:25 PM It won't let me sign up or sign in Tags …" at bounding box center [660, 267] width 738 height 135
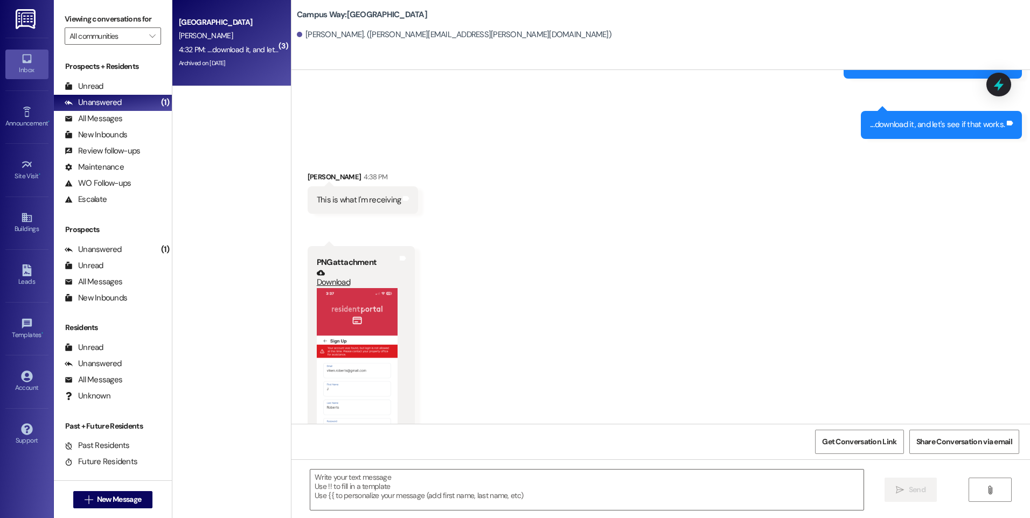
scroll to position [2239, 0]
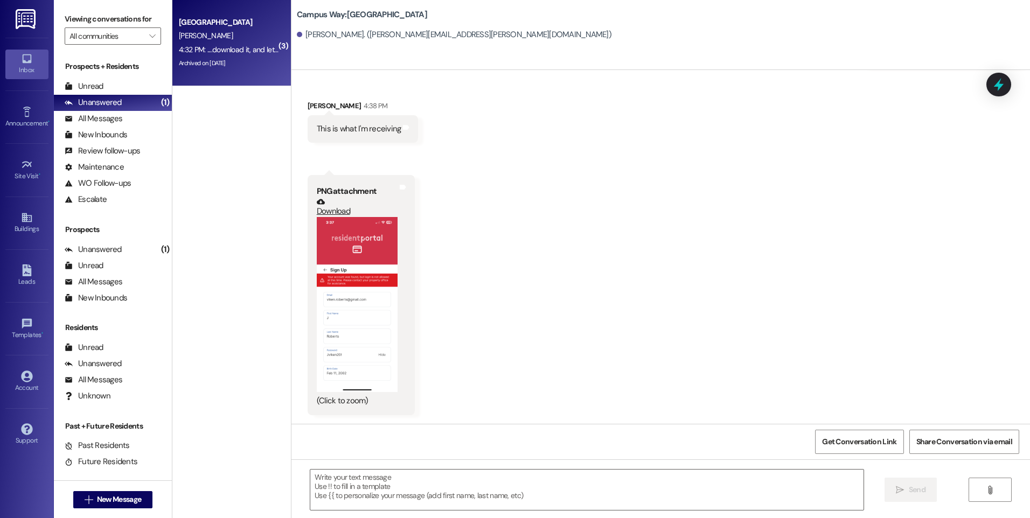
click at [362, 200] on link "Download" at bounding box center [357, 207] width 81 height 19
click at [474, 481] on textarea at bounding box center [586, 490] width 553 height 40
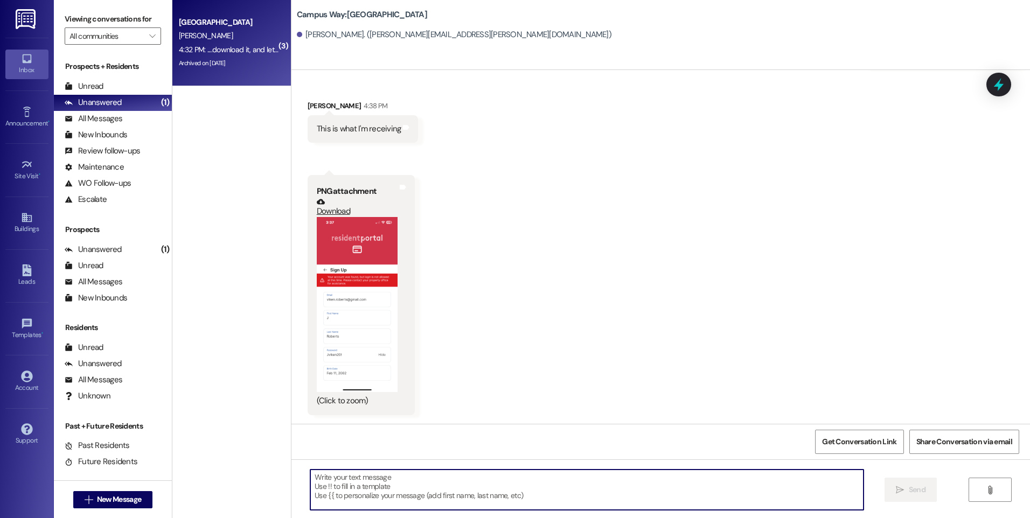
click at [395, 482] on textarea at bounding box center [586, 490] width 553 height 40
click at [380, 484] on textarea at bounding box center [586, 490] width 553 height 40
click at [376, 481] on textarea at bounding box center [586, 490] width 553 height 40
click at [459, 480] on textarea at bounding box center [586, 490] width 553 height 40
paste textarea "[URL][DOMAIN_NAME]"
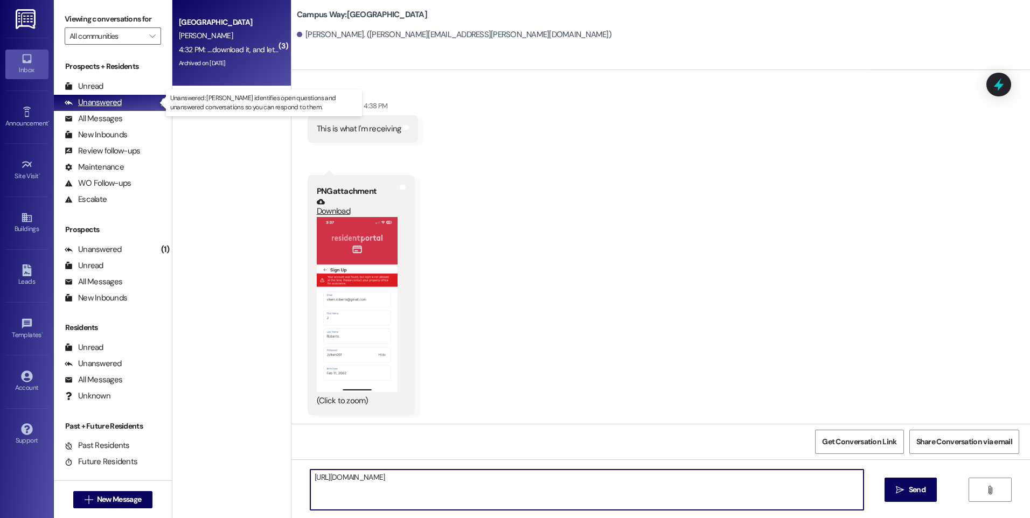
type textarea "[URL][DOMAIN_NAME]"
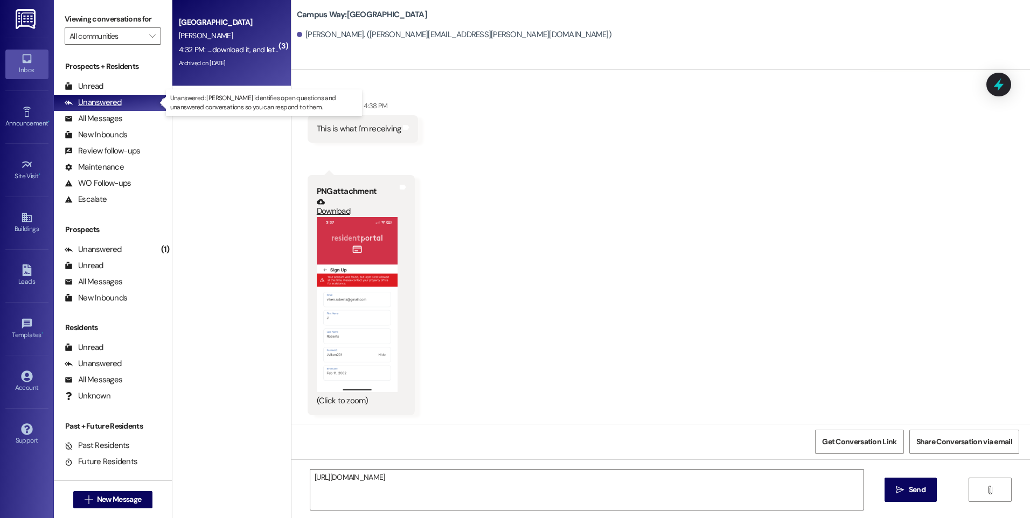
click at [83, 103] on div "Unanswered" at bounding box center [93, 102] width 57 height 11
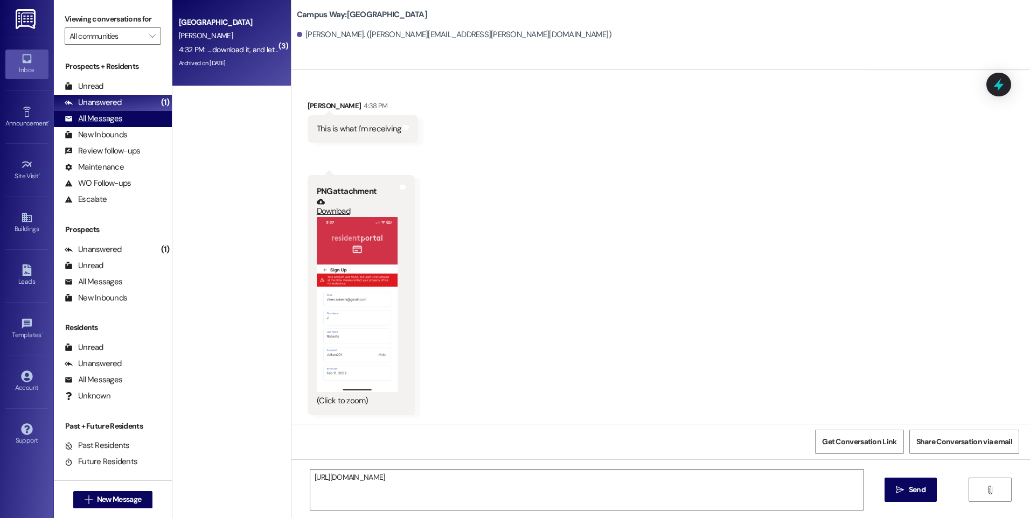
click at [99, 121] on div "All Messages" at bounding box center [94, 118] width 58 height 11
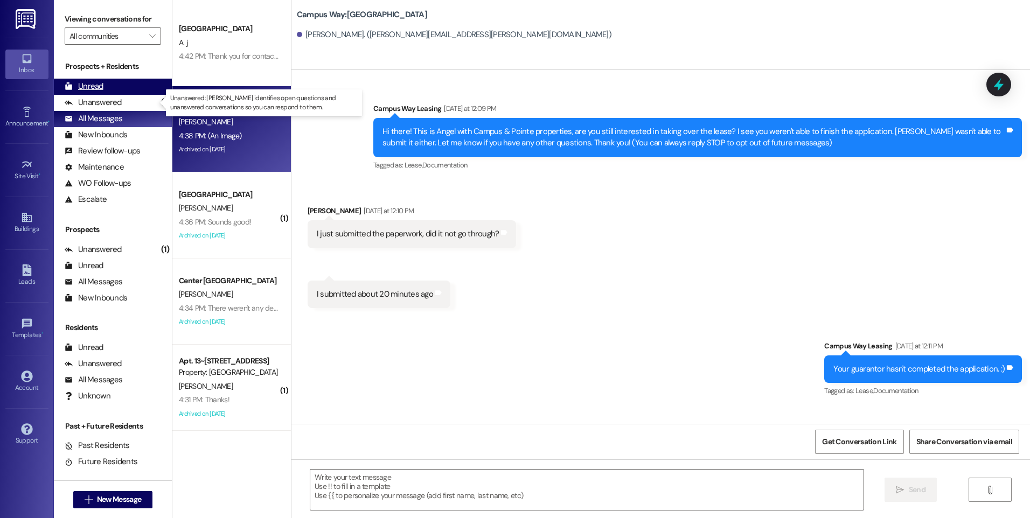
scroll to position [2239, 0]
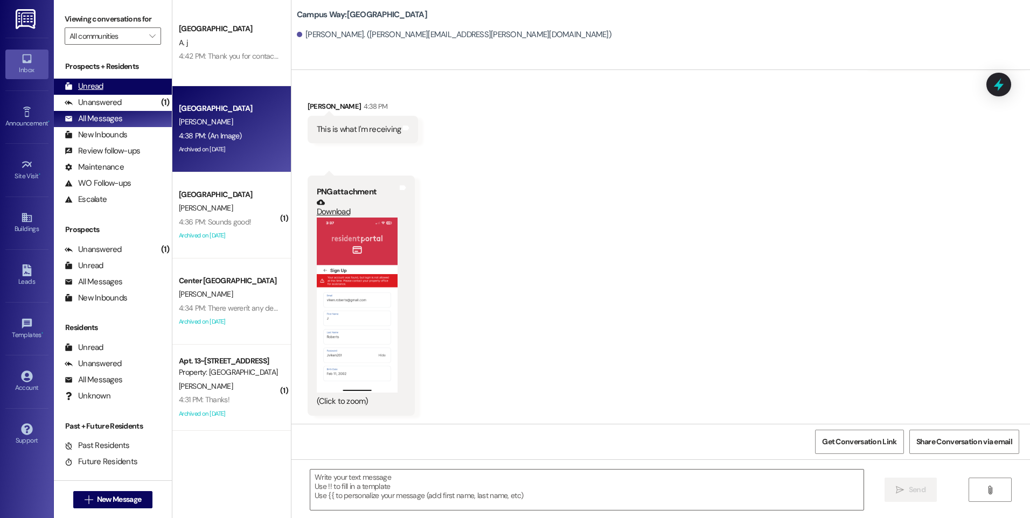
click at [149, 79] on div "Unread (0)" at bounding box center [113, 87] width 118 height 16
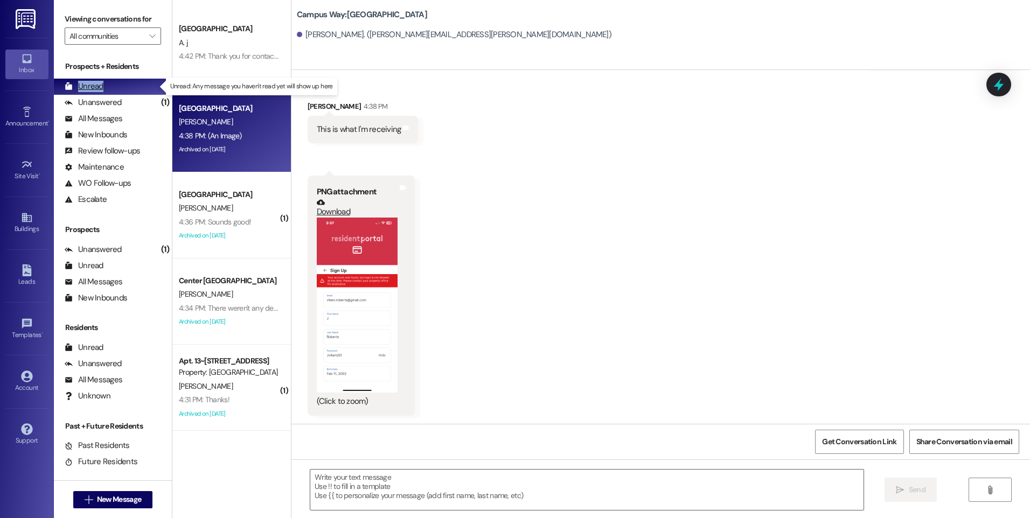
click at [149, 79] on div "Unread (0)" at bounding box center [113, 87] width 118 height 16
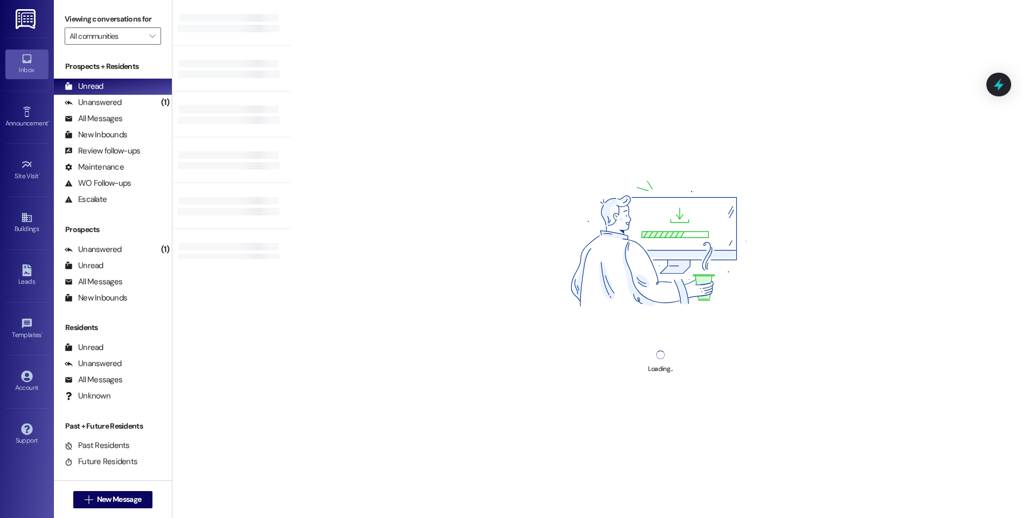
drag, startPoint x: 149, startPoint y: 79, endPoint x: 305, endPoint y: 148, distance: 170.7
click at [305, 148] on div "Loading..." at bounding box center [660, 259] width 739 height 518
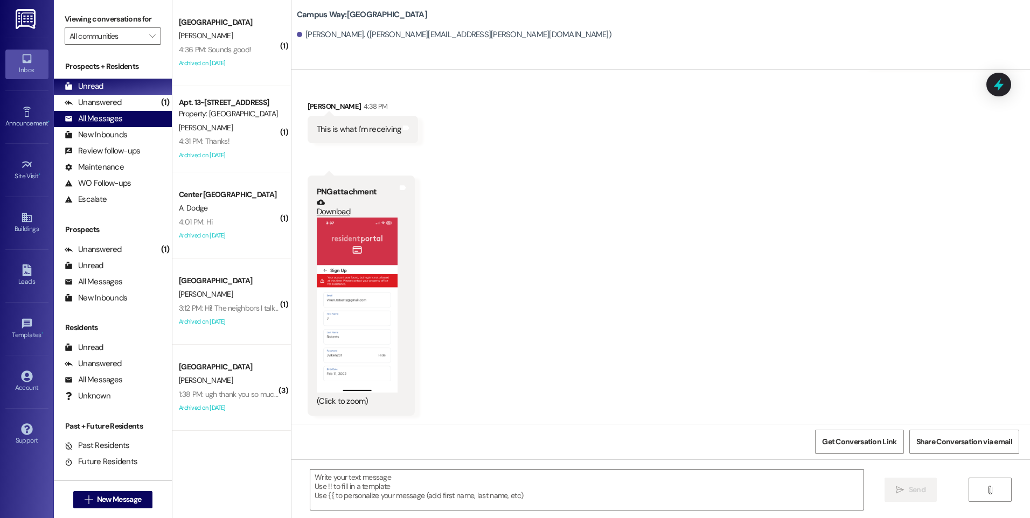
click at [91, 119] on div "All Messages" at bounding box center [94, 118] width 58 height 11
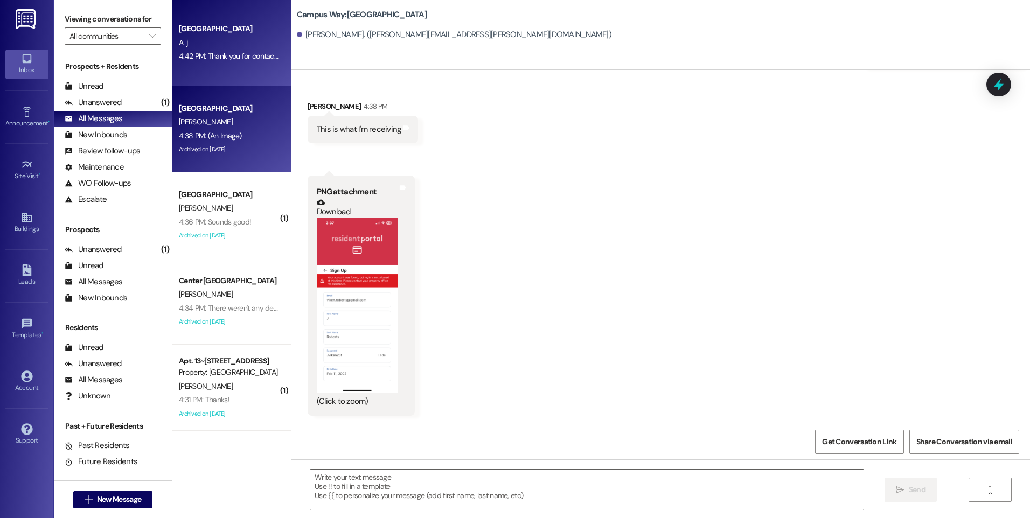
click at [211, 53] on div "4:42 PM: Thank you for contacting our leasing department. A leasing partner wil…" at bounding box center [410, 56] width 462 height 10
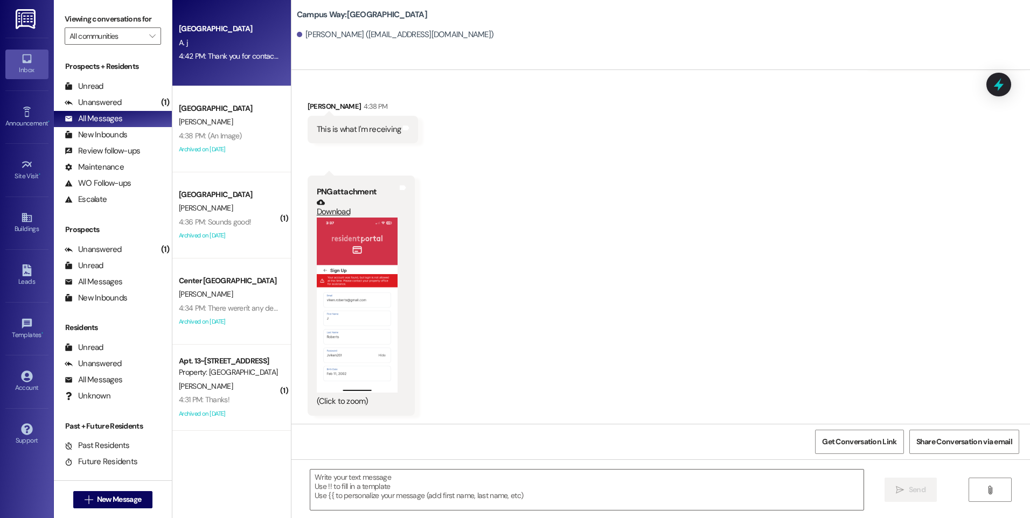
scroll to position [18, 0]
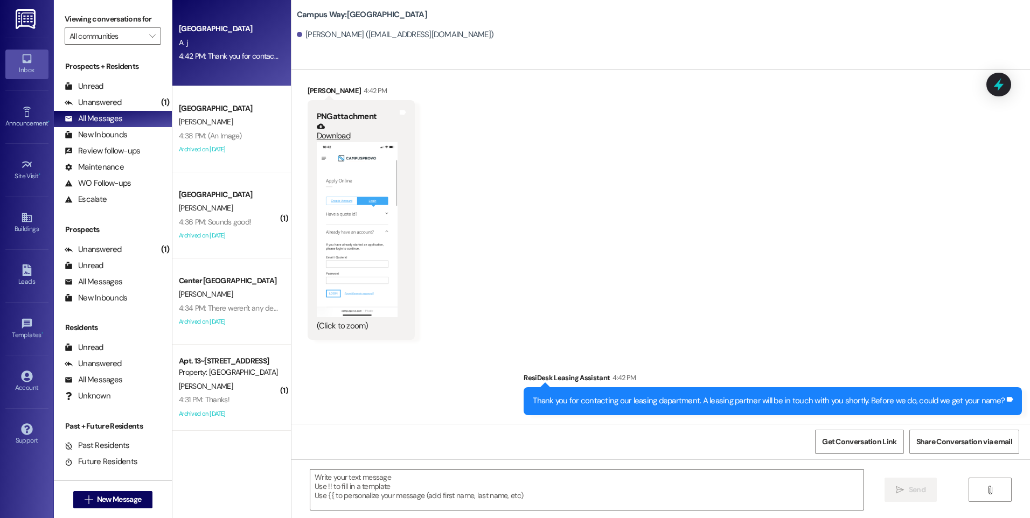
click at [368, 200] on button "Zoom image" at bounding box center [357, 229] width 81 height 175
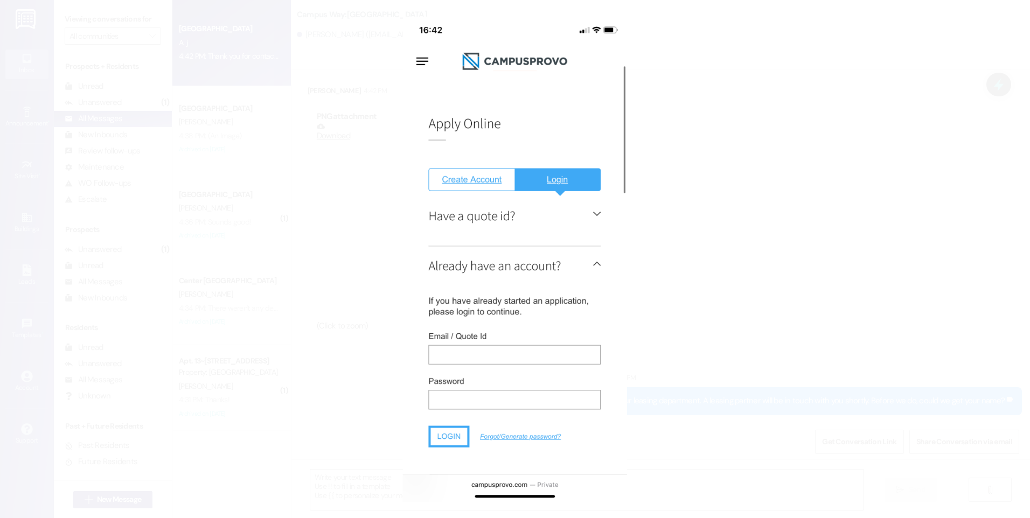
click at [682, 109] on button "Unzoom image" at bounding box center [515, 259] width 1030 height 518
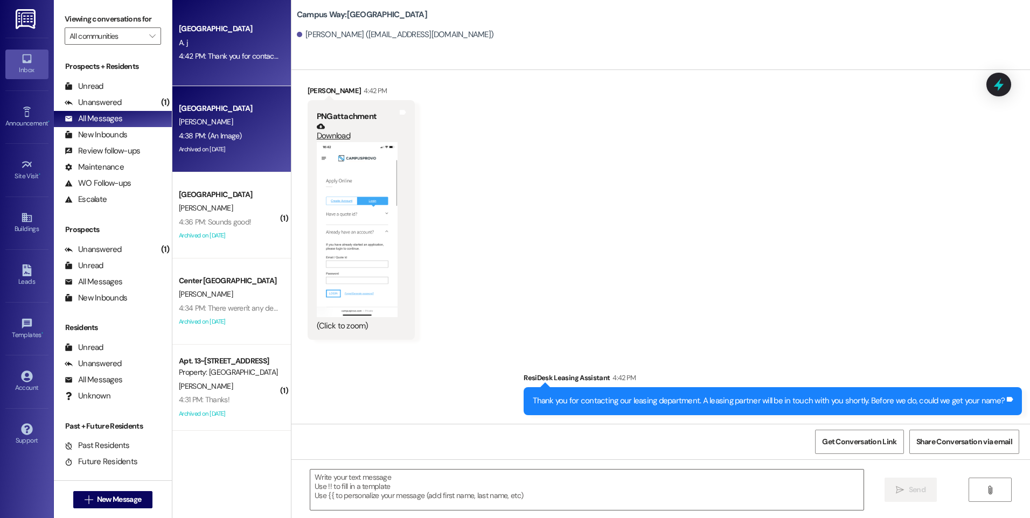
click at [229, 141] on div "4:38 PM: (An Image) 4:38 PM: (An Image)" at bounding box center [229, 135] width 102 height 13
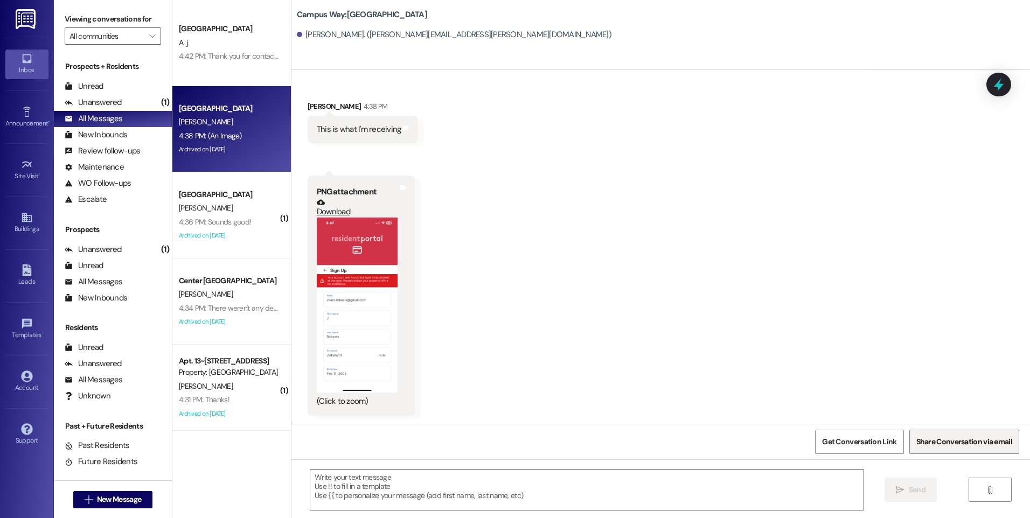
scroll to position [2239, 0]
click at [990, 497] on button "" at bounding box center [989, 490] width 43 height 24
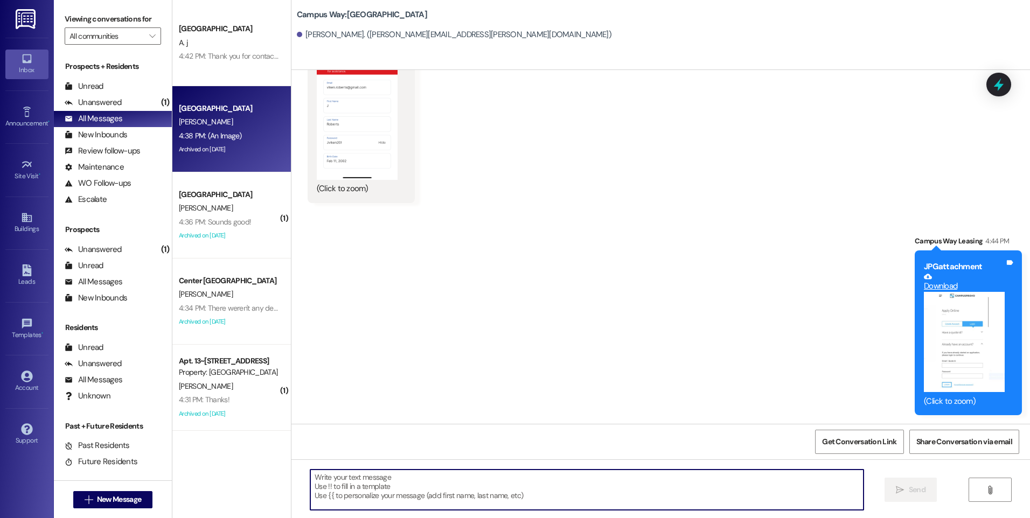
click at [665, 474] on textarea at bounding box center [586, 490] width 553 height 40
click at [654, 492] on textarea at bounding box center [586, 490] width 553 height 40
type textarea "Don't create an account, go to log in."
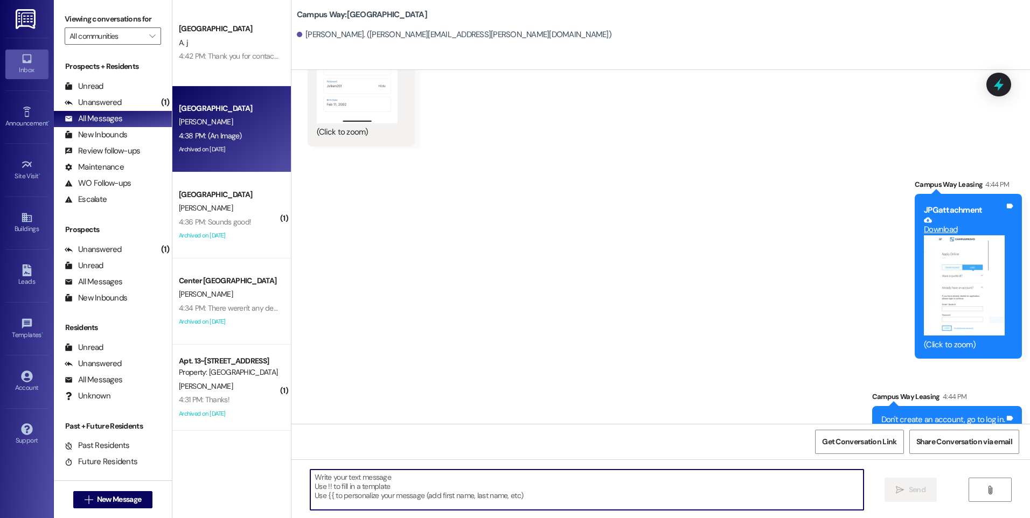
scroll to position [2527, 0]
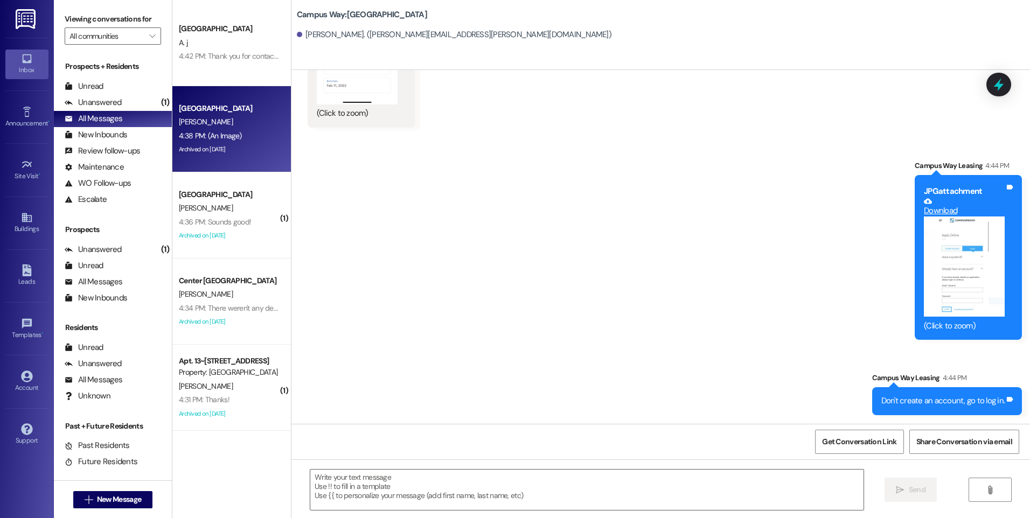
click at [963, 270] on button "Zoom image" at bounding box center [964, 266] width 81 height 100
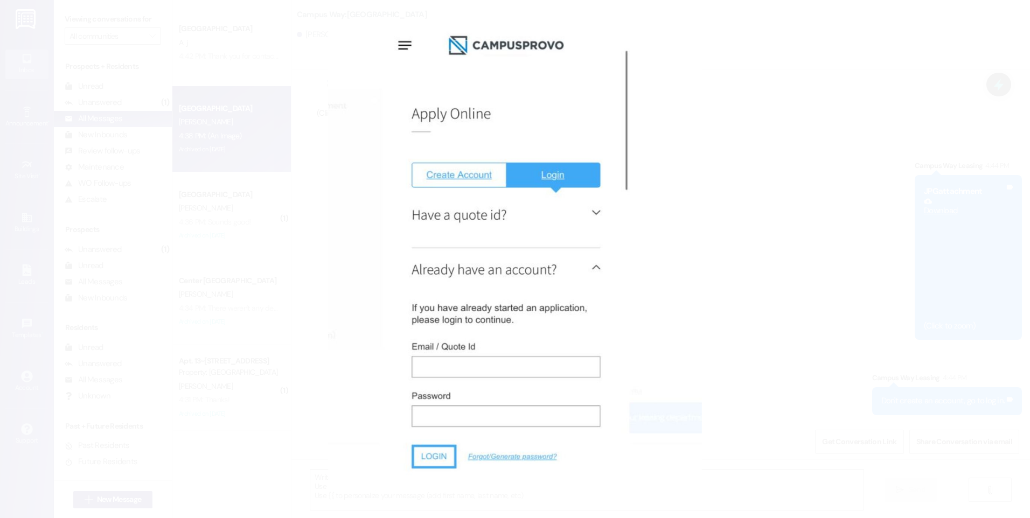
click at [769, 160] on button "Unzoom image" at bounding box center [515, 259] width 1030 height 518
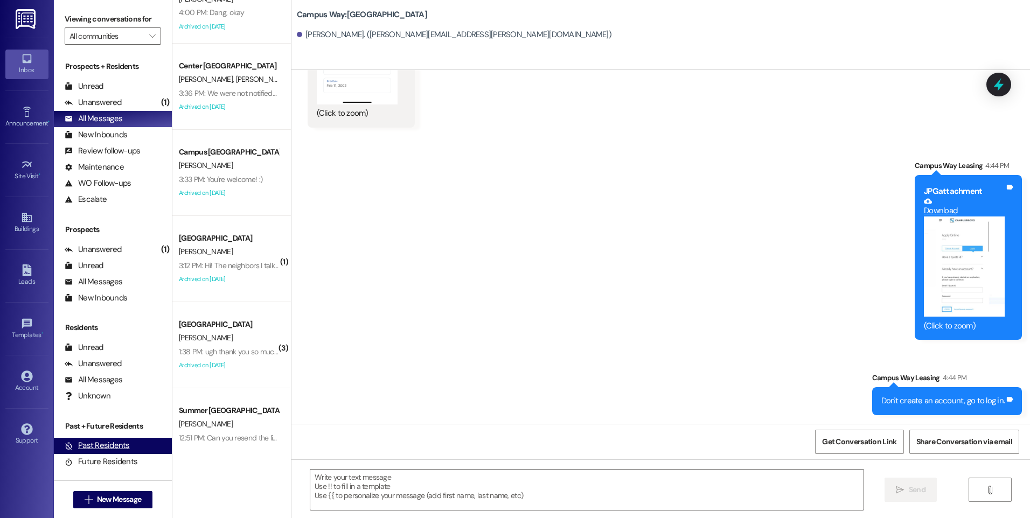
scroll to position [862, 0]
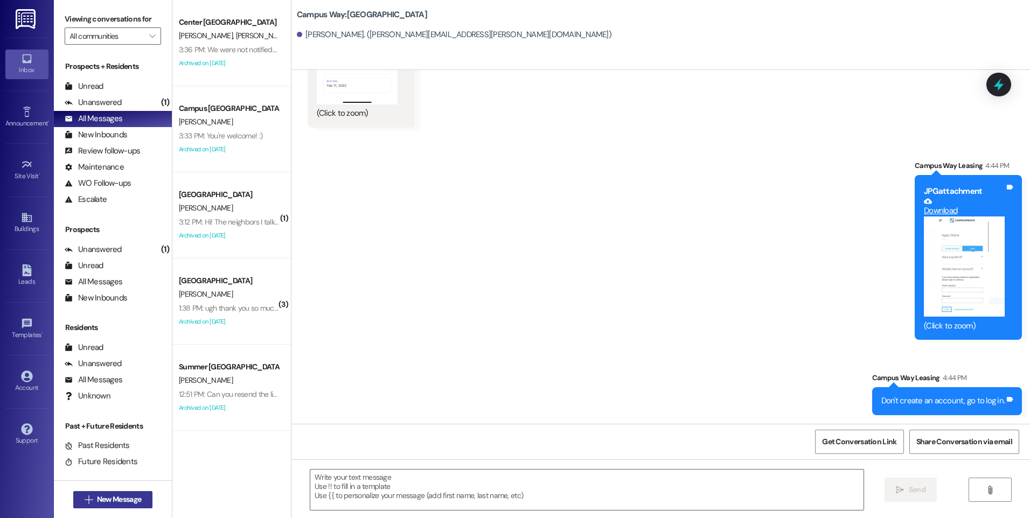
click at [128, 500] on span "New Message" at bounding box center [119, 499] width 44 height 11
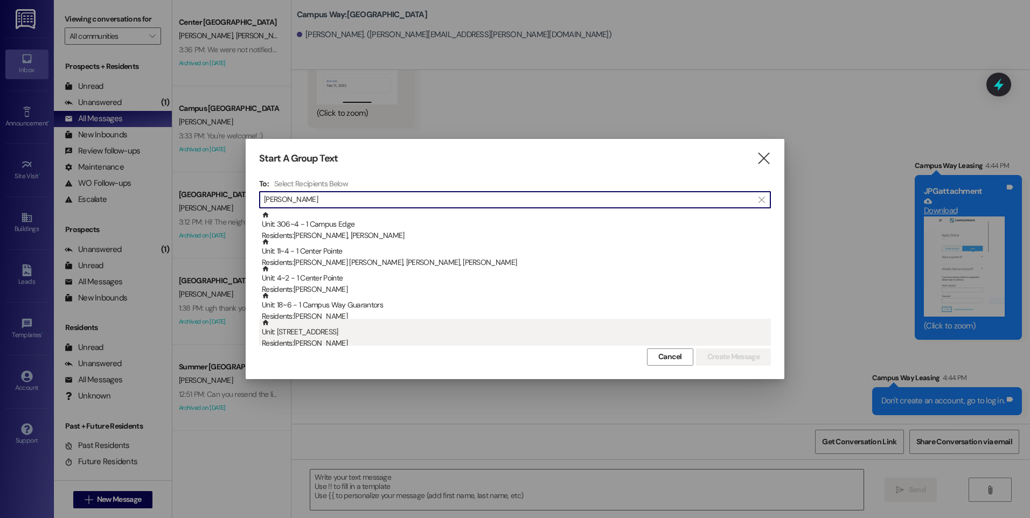
type input "[PERSON_NAME]"
click at [322, 341] on div "Residents: [PERSON_NAME]" at bounding box center [516, 343] width 509 height 11
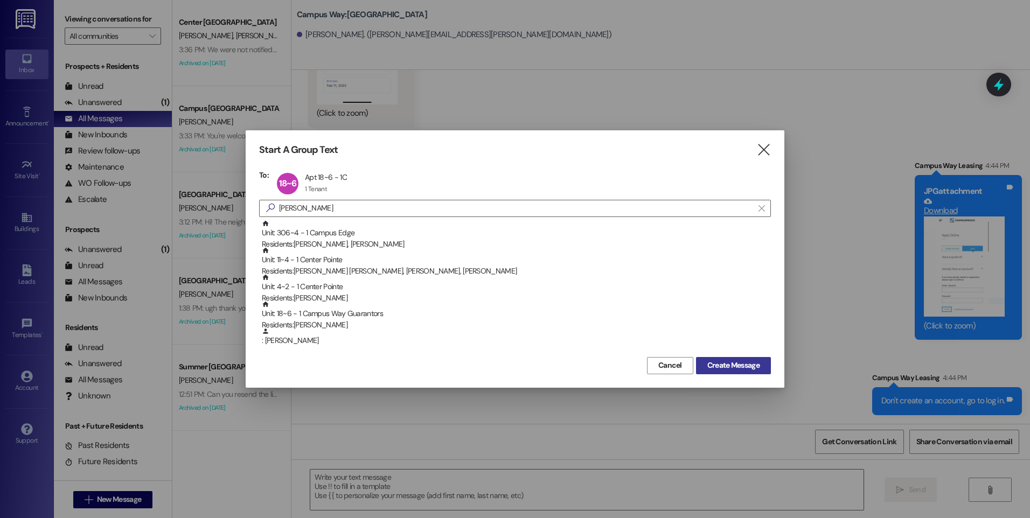
click at [720, 364] on span "Create Message" at bounding box center [733, 365] width 52 height 11
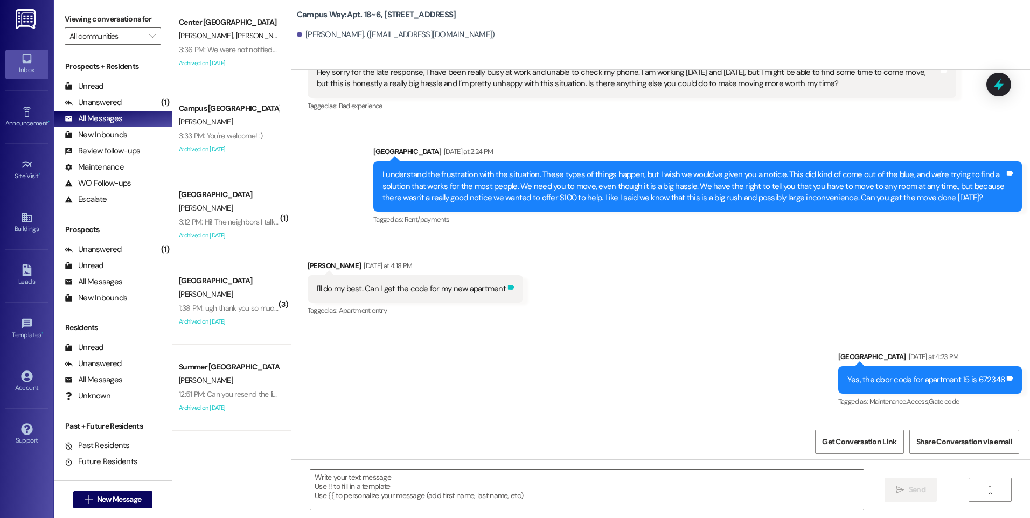
scroll to position [6611, 0]
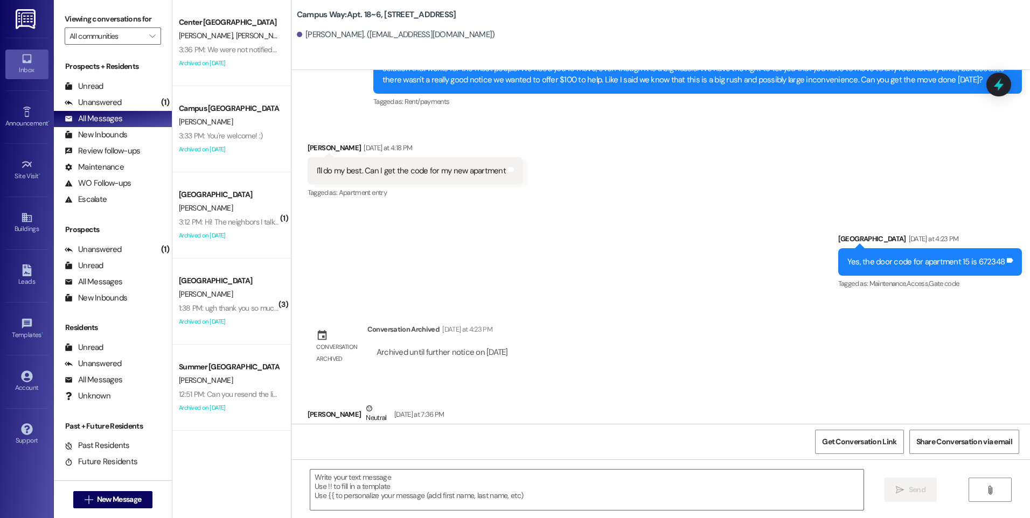
drag, startPoint x: 426, startPoint y: 387, endPoint x: 558, endPoint y: 397, distance: 132.3
click at [558, 429] on div "I got here, and the new room does not have a desk, or the drawers under the bed…" at bounding box center [495, 442] width 375 height 27
drag, startPoint x: 558, startPoint y: 397, endPoint x: 723, endPoint y: 330, distance: 177.8
click at [723, 379] on div "Received via SMS [PERSON_NAME] Neutral [DATE] at 7:36 PM I got here, and the ne…" at bounding box center [660, 430] width 738 height 102
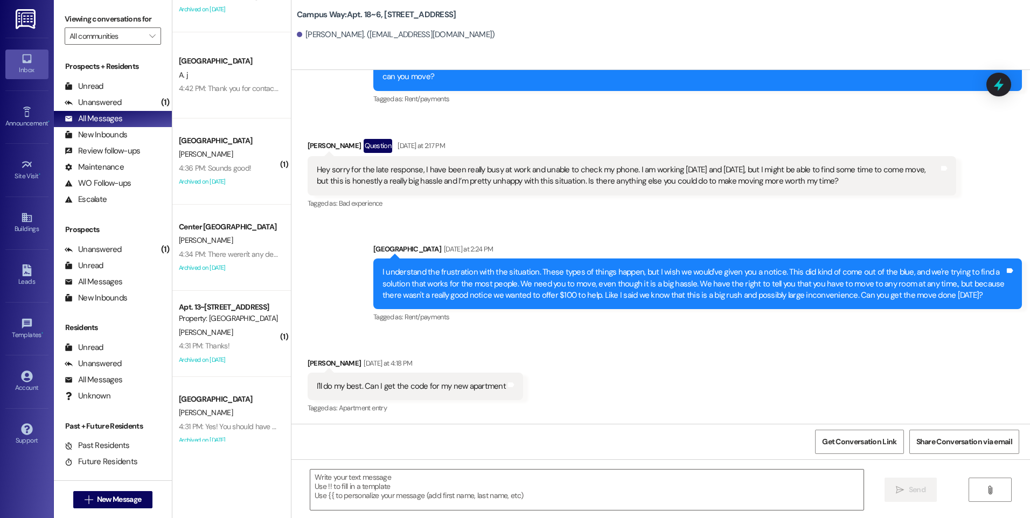
scroll to position [0, 0]
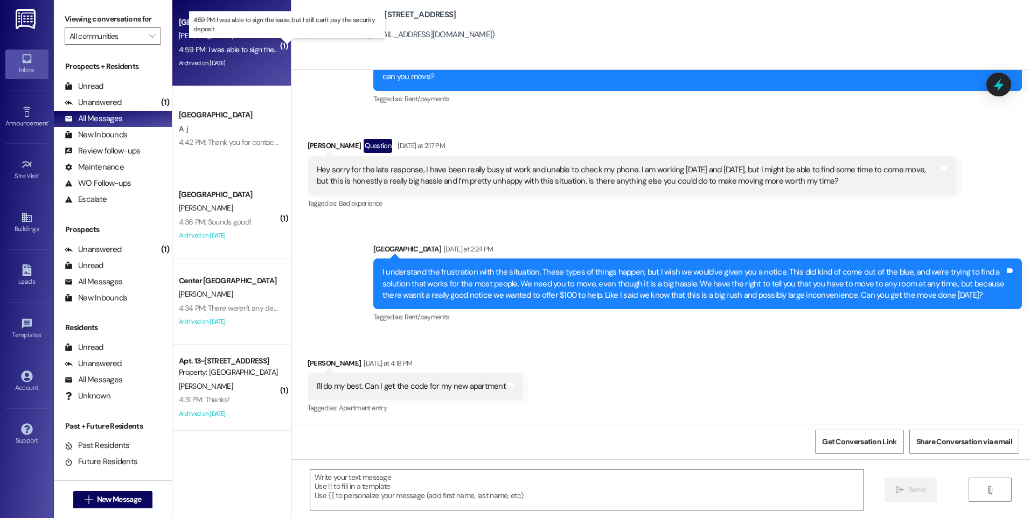
click at [243, 48] on div "4:59 PM: I was able to sign the lease, but I still can't pay the security depos…" at bounding box center [296, 50] width 235 height 10
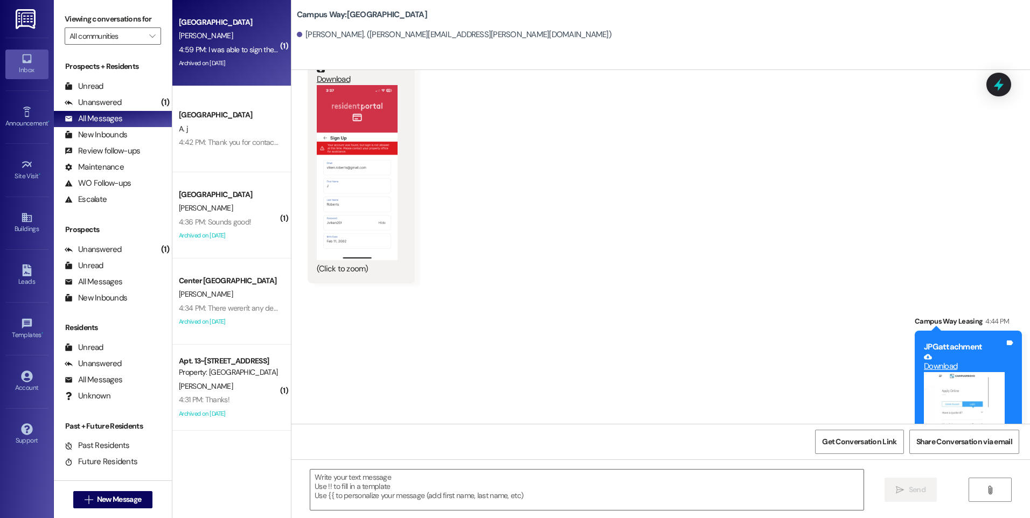
scroll to position [2587, 0]
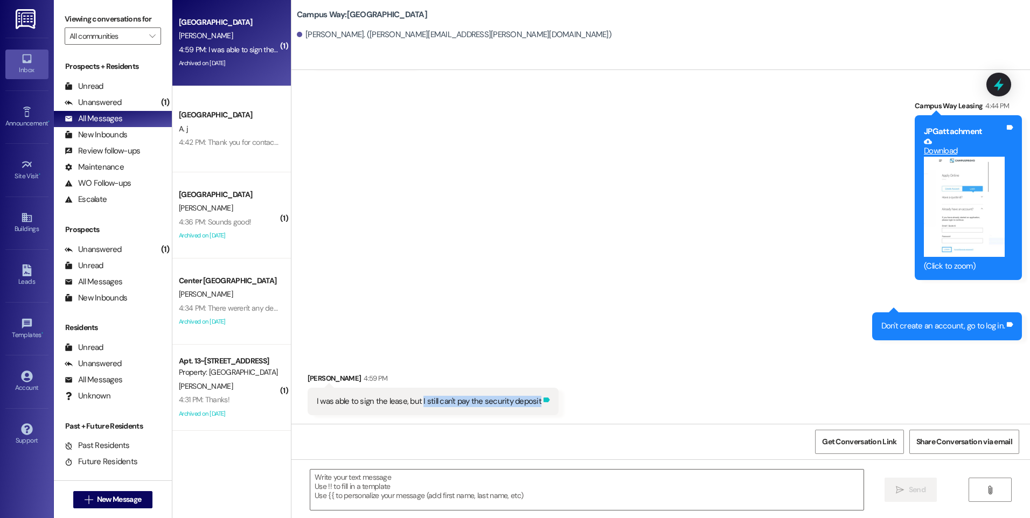
drag, startPoint x: 417, startPoint y: 403, endPoint x: 534, endPoint y: 407, distance: 116.9
click at [534, 407] on div "I was able to sign the lease, but I still can't pay the security deposit Tags a…" at bounding box center [433, 401] width 251 height 27
drag, startPoint x: 534, startPoint y: 407, endPoint x: 642, endPoint y: 143, distance: 285.7
click at [642, 143] on div "Sent via SMS Campus Way Leasing 4:44 PM JPG attachment Download (Click to zoom)…" at bounding box center [660, 212] width 738 height 273
click at [604, 372] on div "Received via SMS [PERSON_NAME] 4:59 PM I was able to sign the lease, but I stil…" at bounding box center [660, 385] width 738 height 75
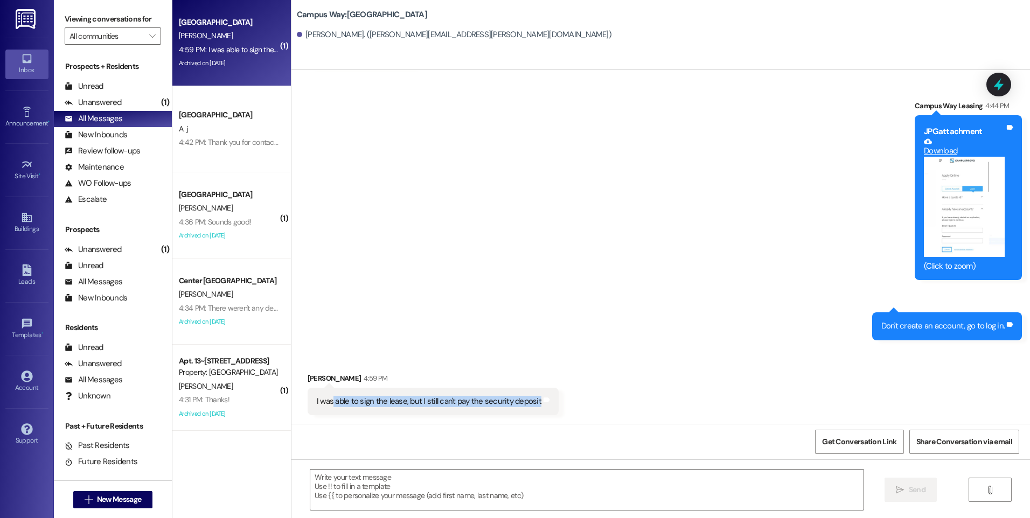
drag, startPoint x: 323, startPoint y: 404, endPoint x: 575, endPoint y: 416, distance: 252.3
click at [575, 416] on div "Received via SMS [PERSON_NAME] 4:59 PM I was able to sign the lease, but I stil…" at bounding box center [660, 385] width 738 height 75
click at [488, 243] on div "Sent via SMS Campus Way Leasing 4:44 PM JPG attachment Download (Click to zoom)…" at bounding box center [660, 212] width 738 height 273
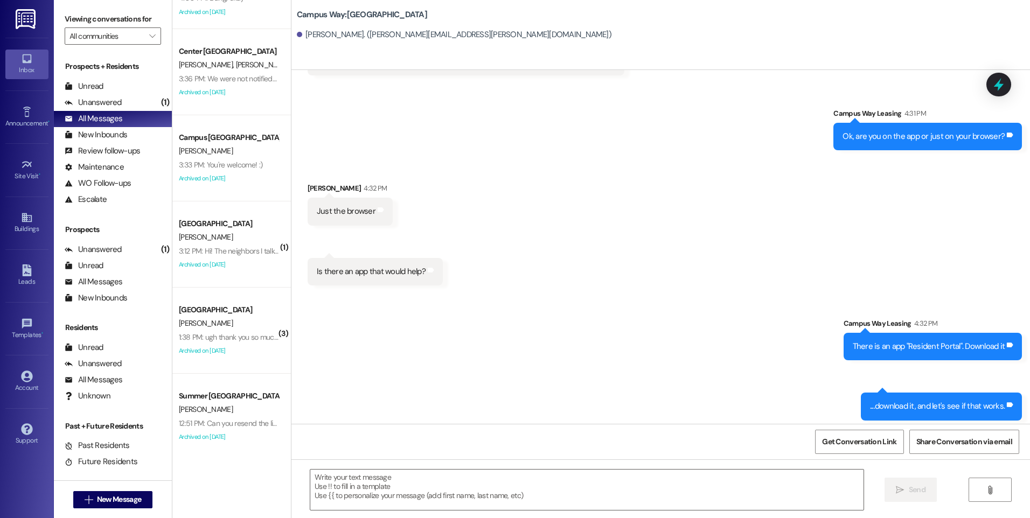
scroll to position [862, 0]
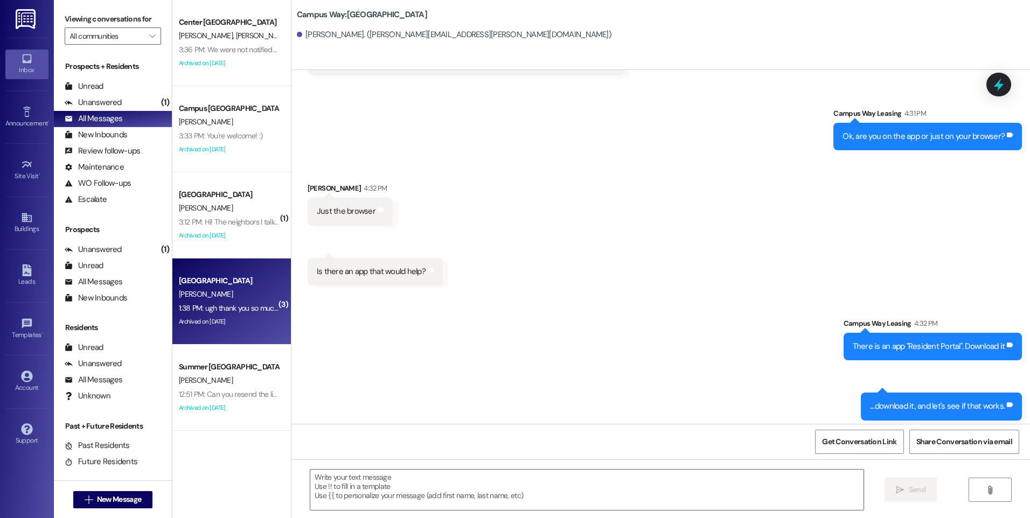
click at [209, 296] on div "[PERSON_NAME]" at bounding box center [229, 294] width 102 height 13
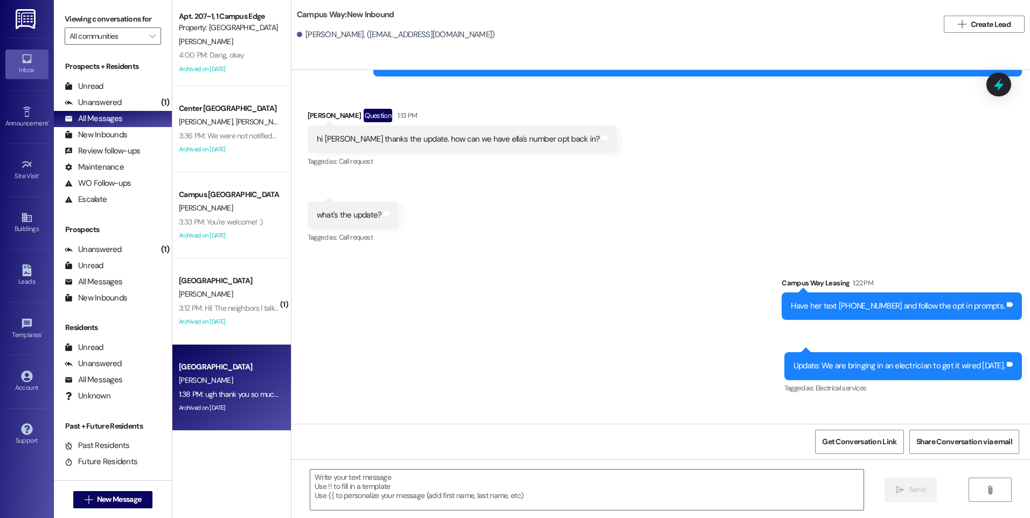
scroll to position [1248, 0]
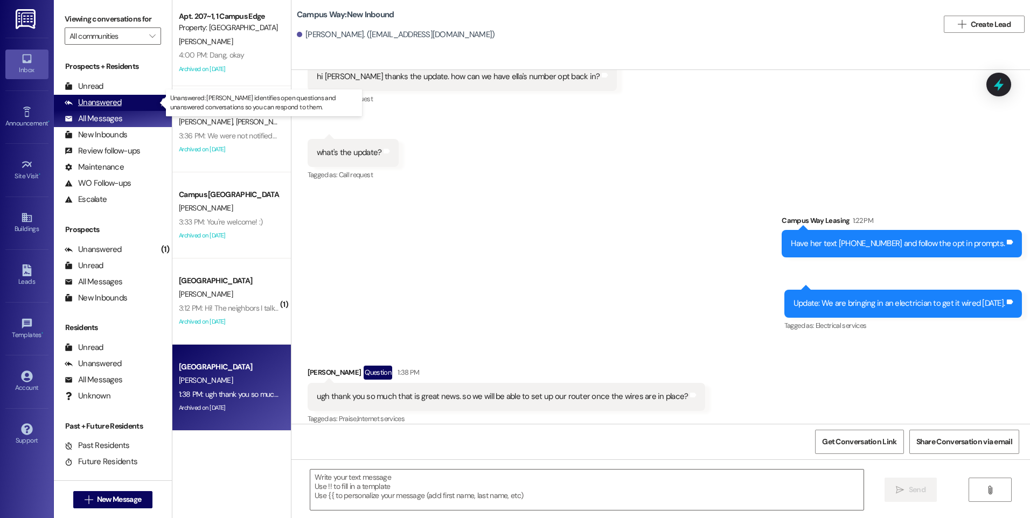
click at [116, 97] on div "Unanswered" at bounding box center [93, 102] width 57 height 11
